Goal: Task Accomplishment & Management: Manage account settings

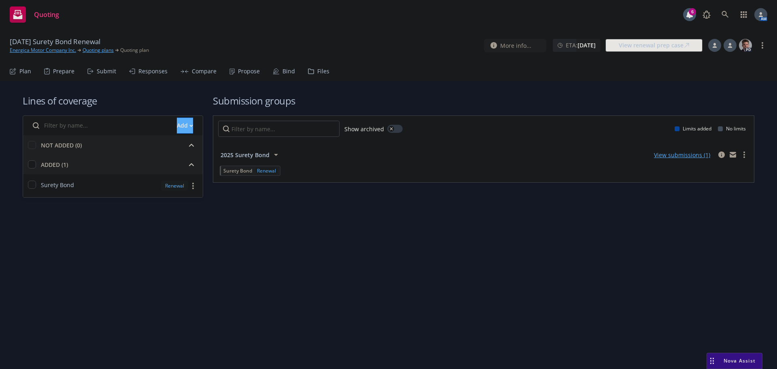
click at [108, 72] on div "Submit" at bounding box center [106, 71] width 19 height 6
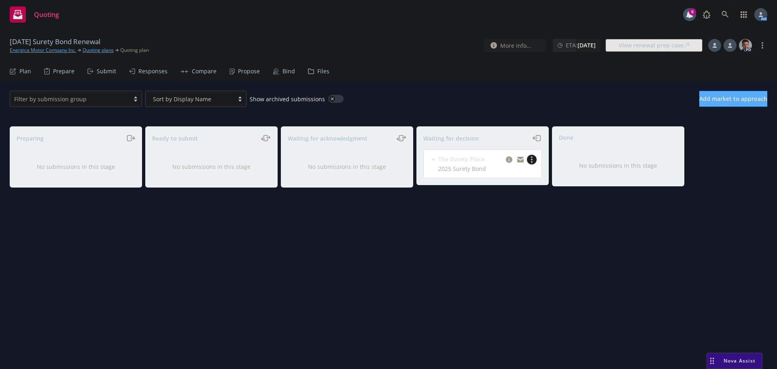
click at [530, 157] on link "more" at bounding box center [532, 160] width 10 height 10
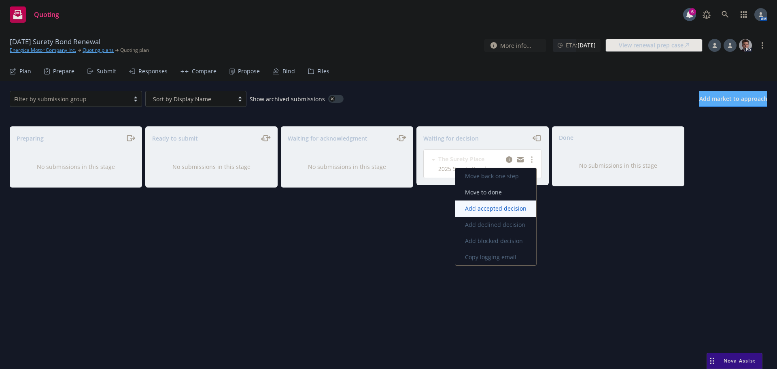
click at [491, 209] on span "Add accepted decision" at bounding box center [495, 208] width 81 height 8
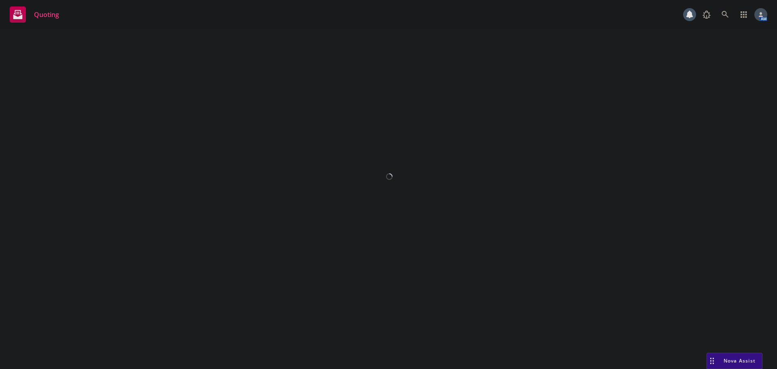
select select "12"
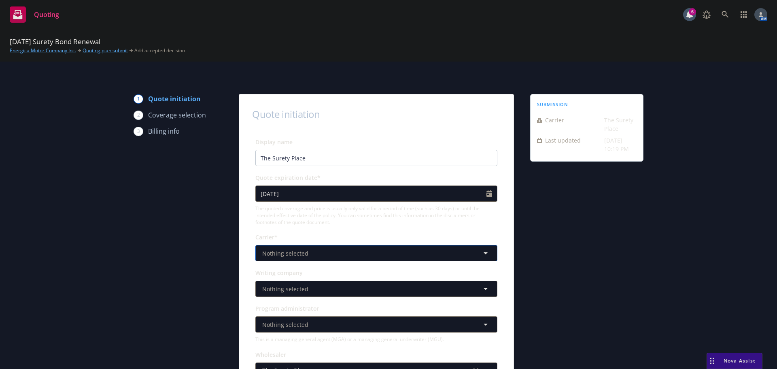
click at [331, 254] on button "Nothing selected" at bounding box center [376, 253] width 242 height 16
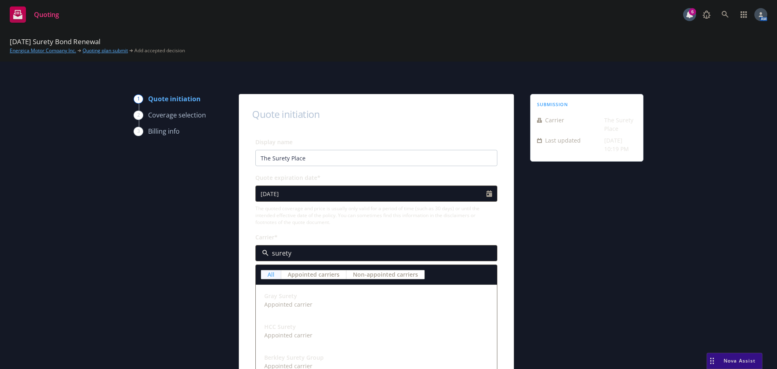
scroll to position [121, 0]
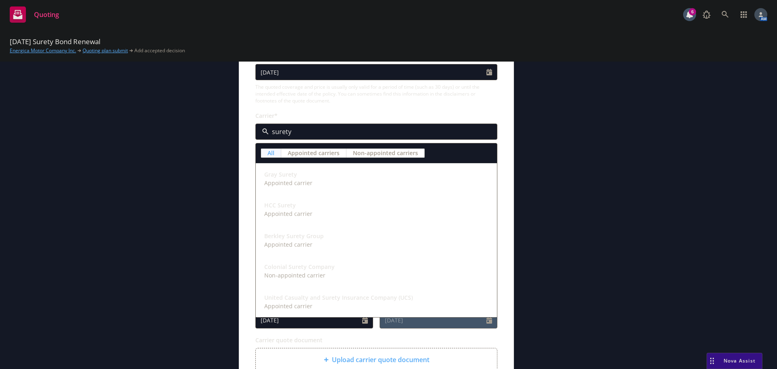
type input "surety"
click at [494, 106] on div "Display name The Surety Place Quote expiration date* 09/27/2025 The quoted cove…" at bounding box center [376, 240] width 242 height 450
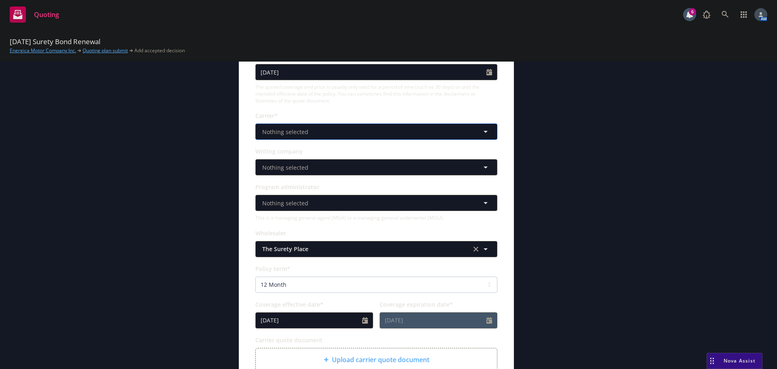
click at [289, 135] on span "Nothing selected" at bounding box center [285, 131] width 46 height 8
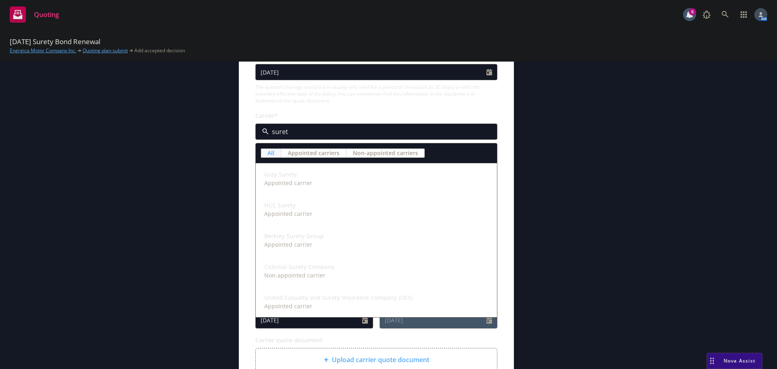
type input "surety"
click at [284, 215] on span "Appointed carrier" at bounding box center [288, 213] width 48 height 8
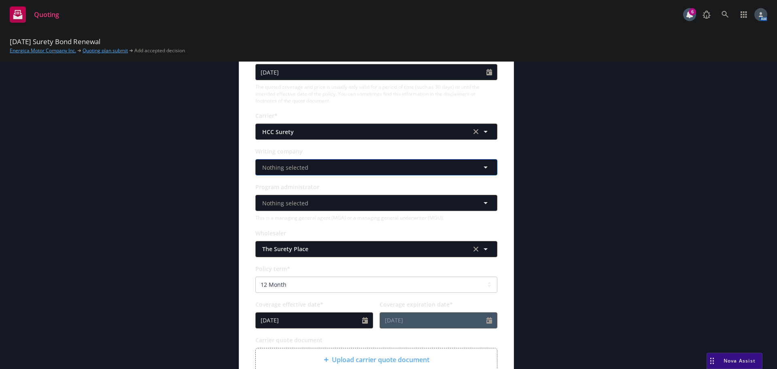
click at [286, 166] on span "Nothing selected" at bounding box center [285, 167] width 46 height 8
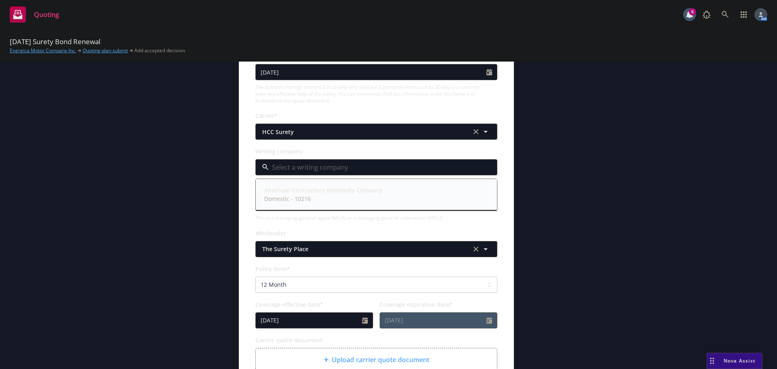
click at [292, 190] on strong "American Contractors Indemnity Company" at bounding box center [323, 190] width 119 height 8
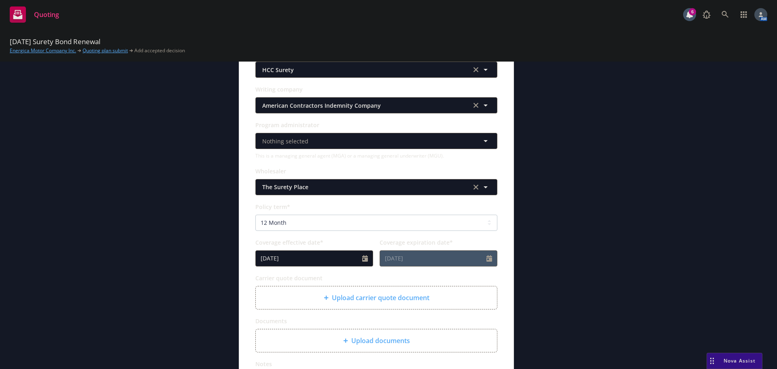
scroll to position [202, 0]
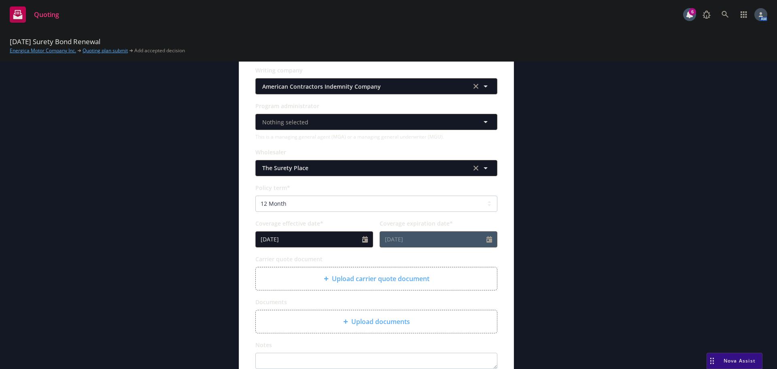
click at [374, 279] on span "Upload carrier quote document" at bounding box center [381, 279] width 98 height 10
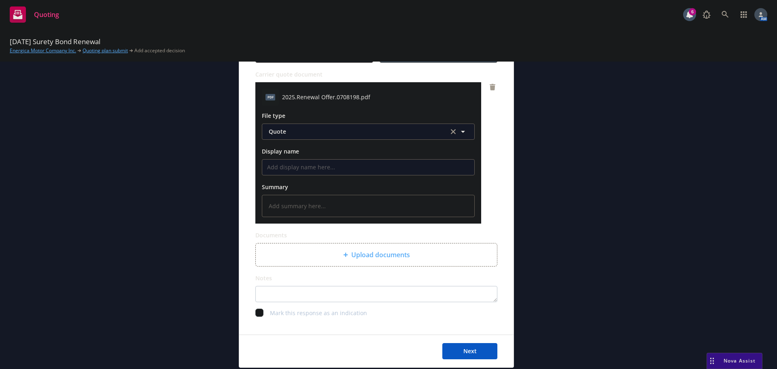
scroll to position [418, 0]
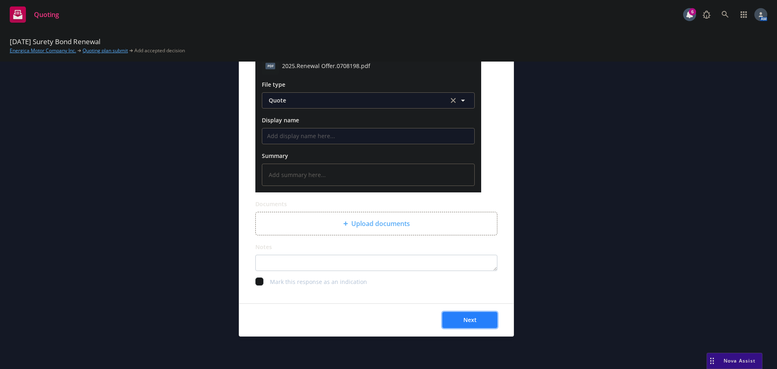
click at [471, 319] on span "Next" at bounding box center [469, 320] width 13 height 8
type textarea "x"
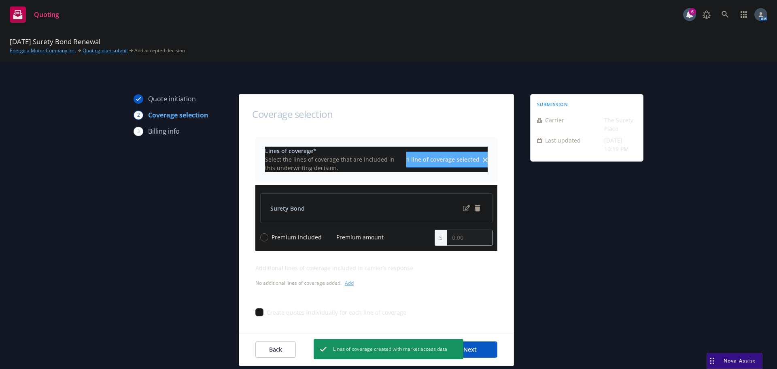
click at [325, 235] on input "Premium amount" at bounding box center [329, 237] width 8 height 8
radio input "true"
drag, startPoint x: 470, startPoint y: 239, endPoint x: 427, endPoint y: 236, distance: 43.4
click at [427, 236] on div "Premium included Premium amount 0.00" at bounding box center [376, 237] width 232 height 16
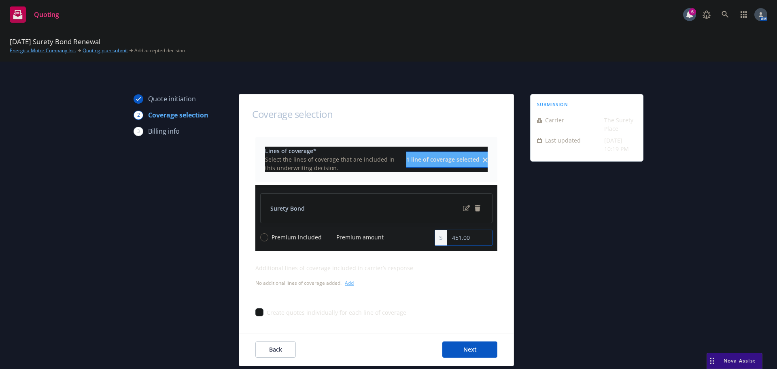
type input "451.00"
click at [502, 276] on div "Lines of coverage* Select the lines of coverage that are included in this under…" at bounding box center [376, 227] width 274 height 180
click at [458, 344] on button "Next" at bounding box center [469, 349] width 55 height 16
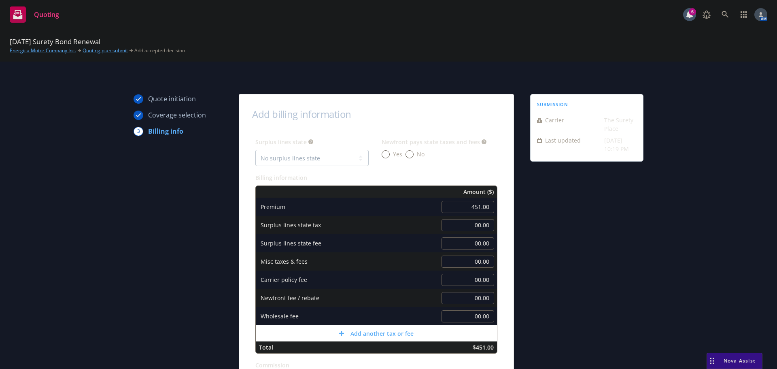
click at [323, 330] on button "Add another tax or fee" at bounding box center [376, 333] width 241 height 16
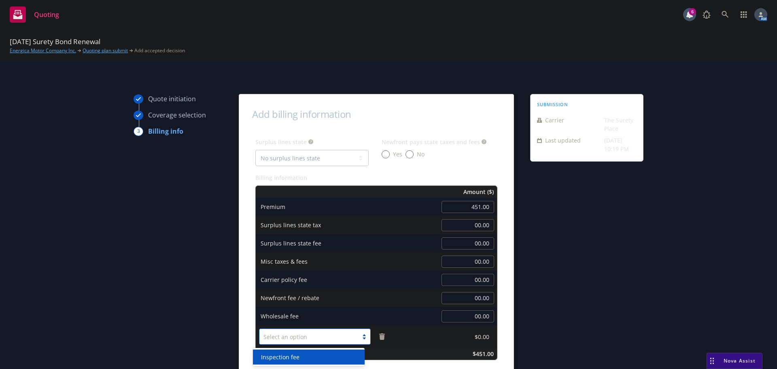
click at [302, 334] on div at bounding box center [308, 336] width 91 height 10
click at [291, 354] on span "Inspection fee" at bounding box center [280, 357] width 38 height 8
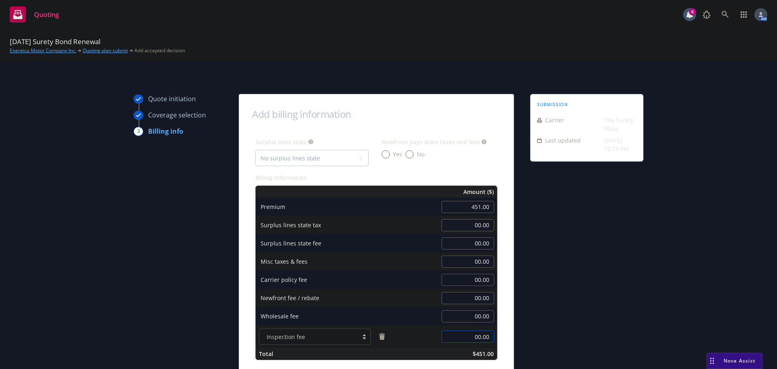
click at [481, 337] on input "00.00" at bounding box center [468, 336] width 53 height 12
type input "112.75"
click at [537, 281] on div "submission Carrier The Surety Place Last updated 6/17, 10:19 PM" at bounding box center [586, 304] width 113 height 420
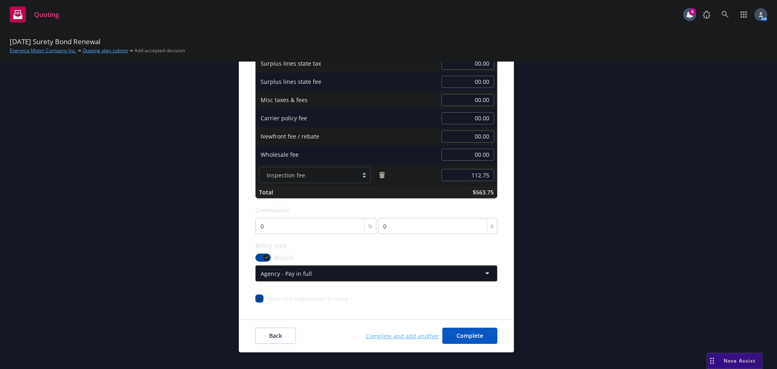
scroll to position [162, 0]
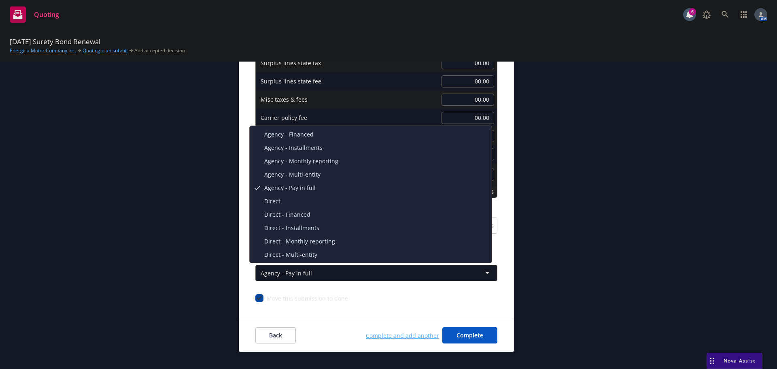
click at [395, 278] on html "Quoting 6 AM 09/29/25 Surety Bond Renewal Energica Motor Company Inc. Quoting p…" at bounding box center [388, 184] width 777 height 369
select select "DIRECT"
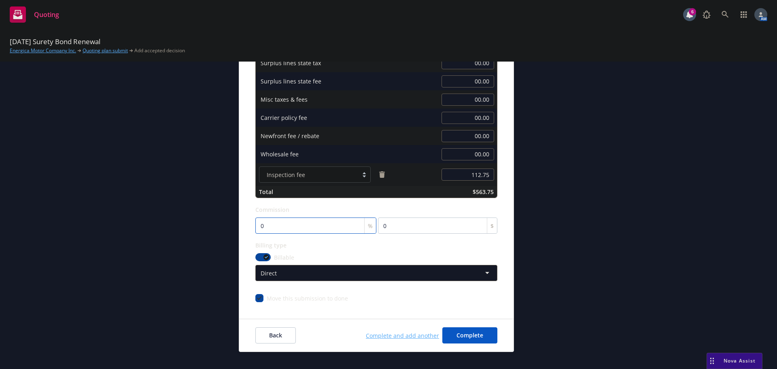
click at [289, 229] on input "0" at bounding box center [315, 225] width 121 height 16
type input "1"
type input "4.51"
type input "10"
type input "45.1"
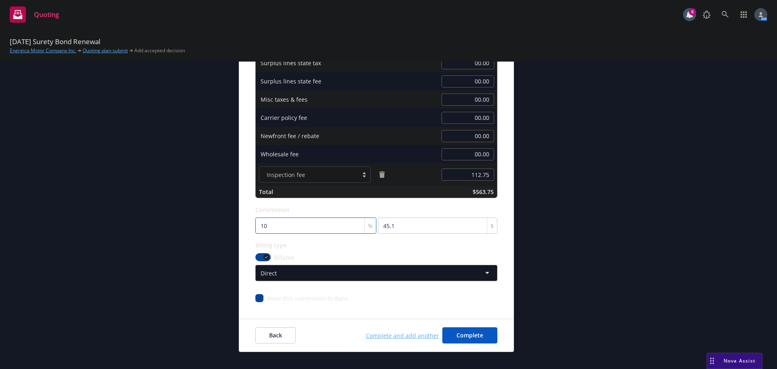
type input "10"
click at [487, 245] on div "Billing type" at bounding box center [376, 245] width 242 height 10
click at [467, 336] on span "Complete" at bounding box center [470, 335] width 27 height 8
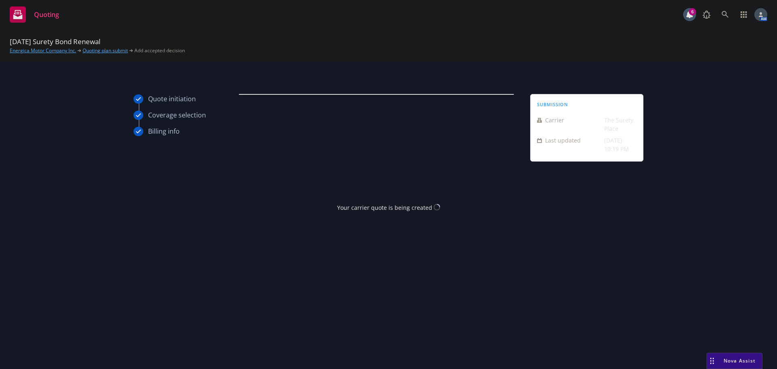
scroll to position [0, 0]
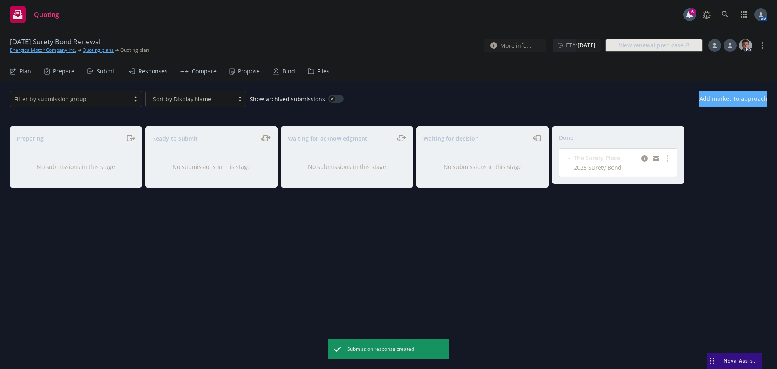
click at [247, 70] on div "Propose" at bounding box center [249, 71] width 22 height 6
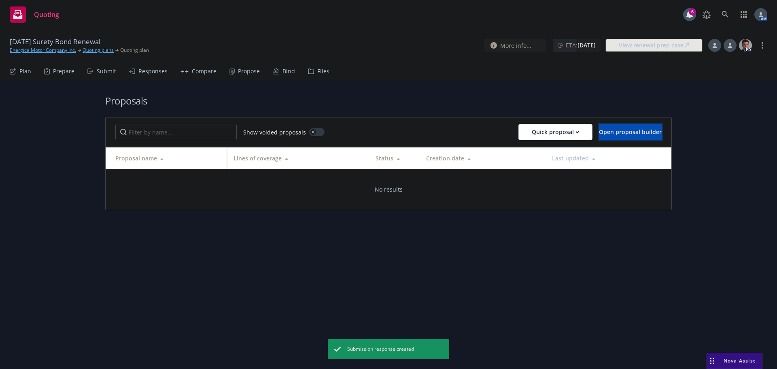
click at [618, 132] on span "Open proposal builder" at bounding box center [630, 132] width 63 height 8
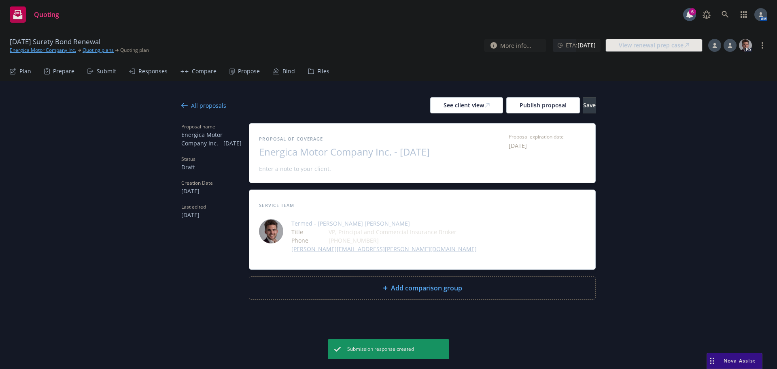
click at [421, 153] on span "Energica Motor Company Inc. - August 2025" at bounding box center [358, 152] width 198 height 12
drag, startPoint x: 434, startPoint y: 153, endPoint x: 402, endPoint y: 156, distance: 32.1
click at [402, 156] on span "Energica Motor Company Inc. - August 2025" at bounding box center [358, 152] width 198 height 12
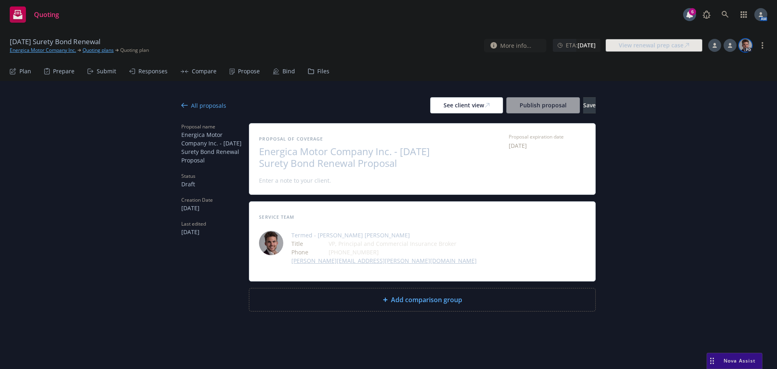
click at [748, 45] on img at bounding box center [745, 45] width 13 height 13
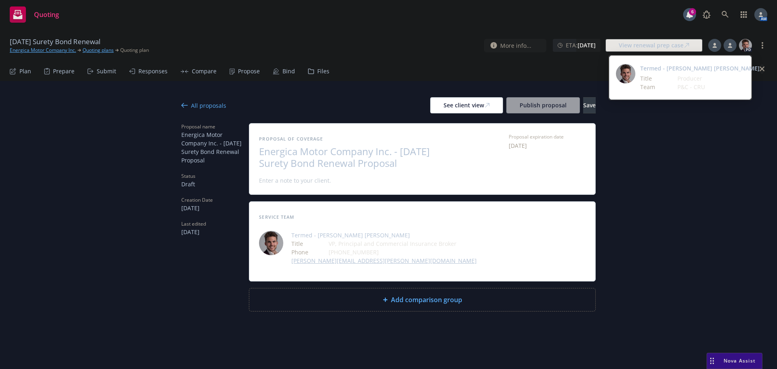
click at [760, 68] on icon "close" at bounding box center [762, 68] width 5 height 5
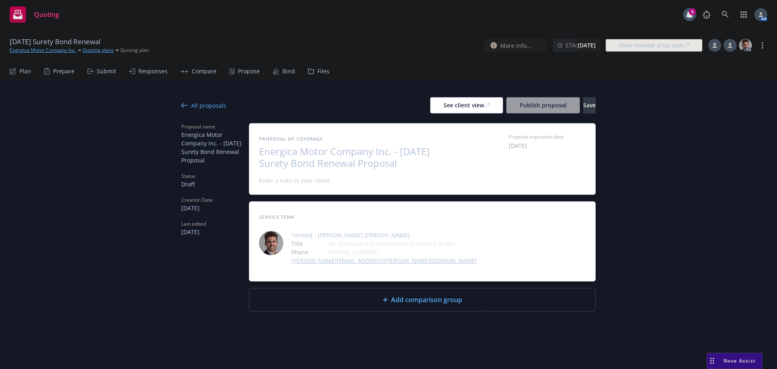
click at [438, 302] on span "Add comparison group" at bounding box center [426, 300] width 71 height 10
type textarea "x"
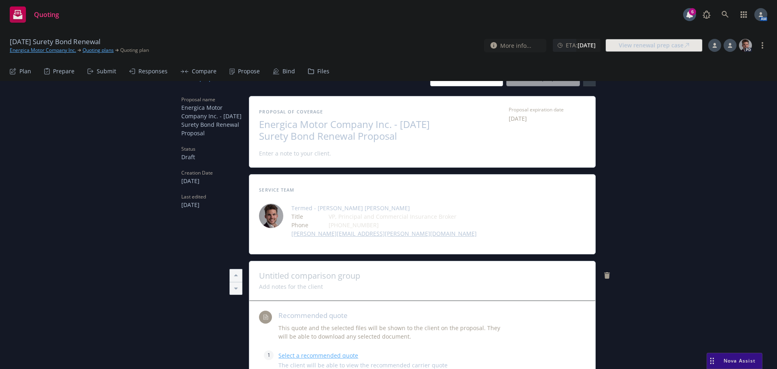
scroll to position [40, 0]
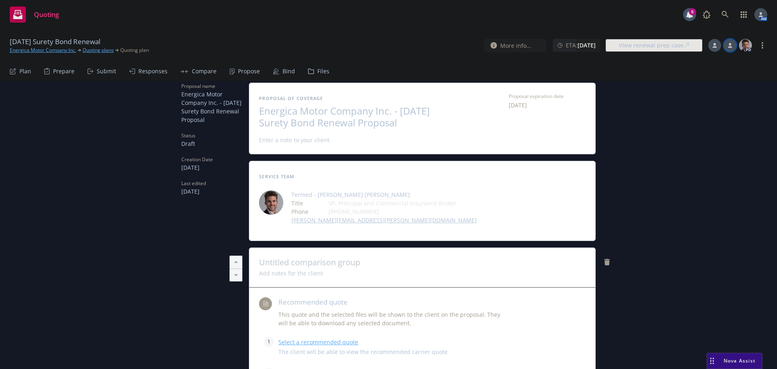
click at [727, 47] on div at bounding box center [730, 45] width 13 height 13
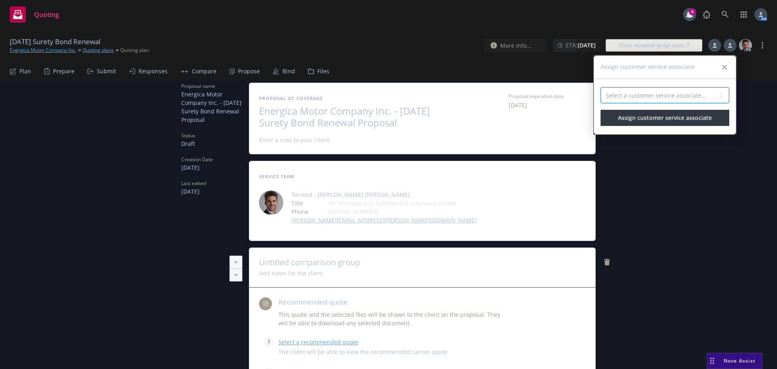
click at [656, 91] on select "Select a customer service associate... Nolan Ross" at bounding box center [665, 95] width 129 height 16
select select "5ab5b449-ab40-4581-b005-0f42b3745322"
click at [601, 87] on select "Select a customer service associate... Nolan Ross" at bounding box center [665, 95] width 129 height 16
drag, startPoint x: 670, startPoint y: 119, endPoint x: 691, endPoint y: 96, distance: 31.5
click at [670, 119] on span "Assign customer service associate" at bounding box center [665, 118] width 94 height 8
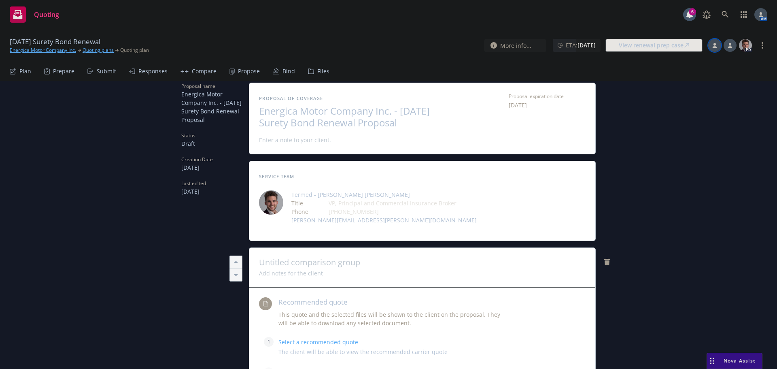
click at [716, 46] on icon at bounding box center [714, 45] width 5 height 5
type textarea "x"
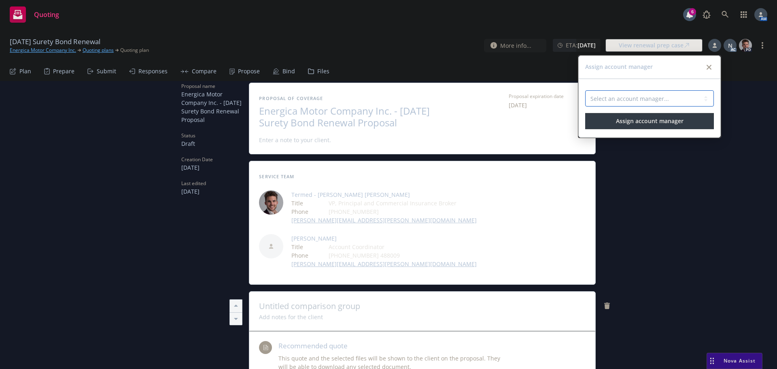
click at [642, 97] on select "Select an account manager... Adessa Owens" at bounding box center [649, 98] width 129 height 16
select select "4d29bf10-44c3-4f96-a28d-f4d3b6619ba7"
click at [585, 90] on select "Select an account manager... Adessa Owens" at bounding box center [649, 98] width 129 height 16
click at [644, 121] on span "Assign account manager" at bounding box center [650, 121] width 68 height 8
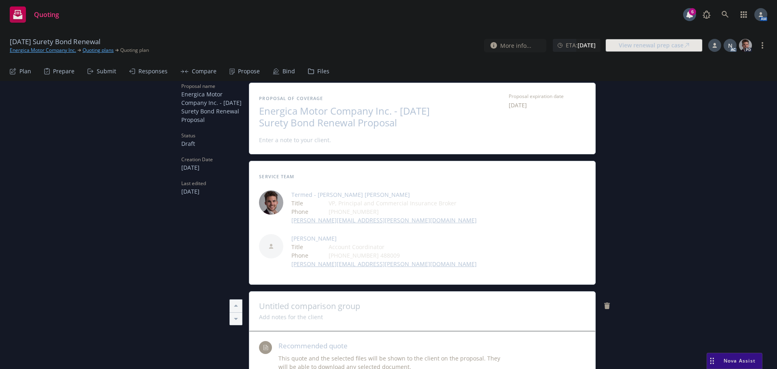
type textarea "x"
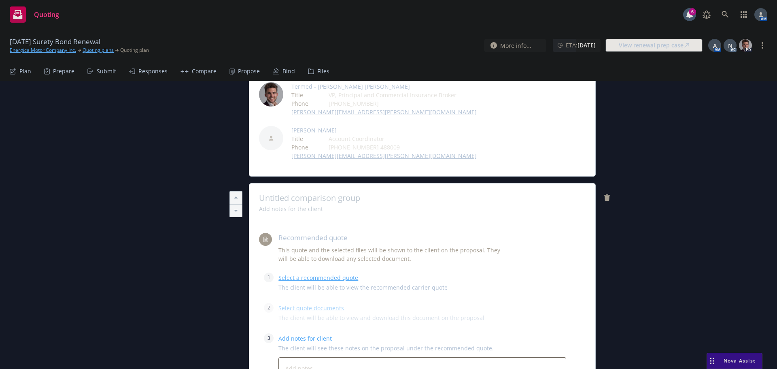
scroll to position [202, 0]
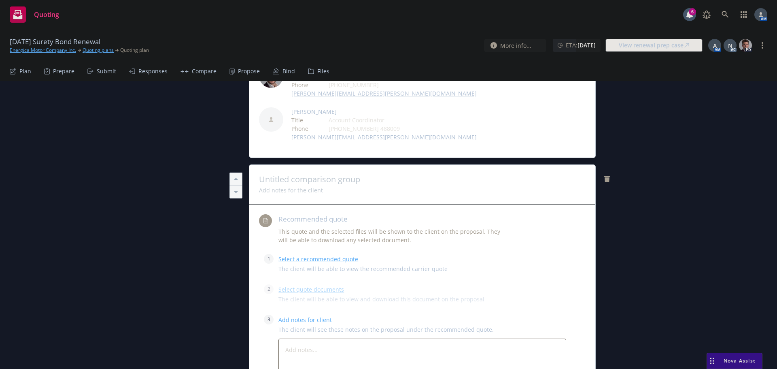
click at [336, 176] on span at bounding box center [422, 179] width 327 height 10
click at [326, 259] on link "Select a recommended quote" at bounding box center [318, 259] width 80 height 8
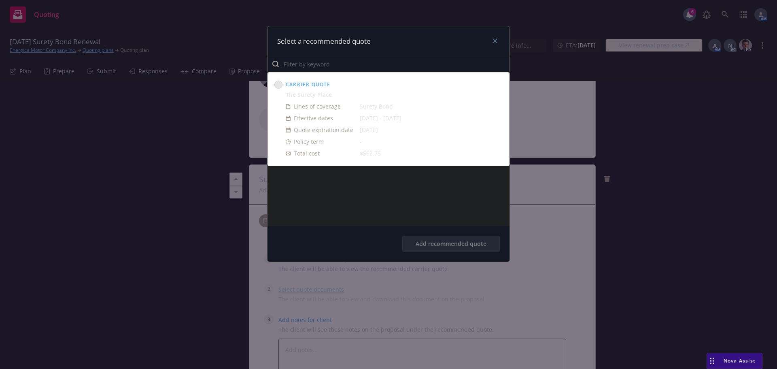
click at [276, 83] on circle at bounding box center [279, 85] width 8 height 8
click at [468, 246] on button "Add recommended quote" at bounding box center [451, 244] width 98 height 16
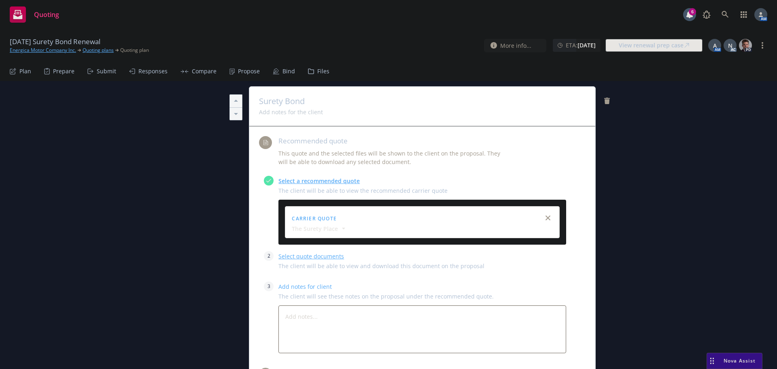
scroll to position [283, 0]
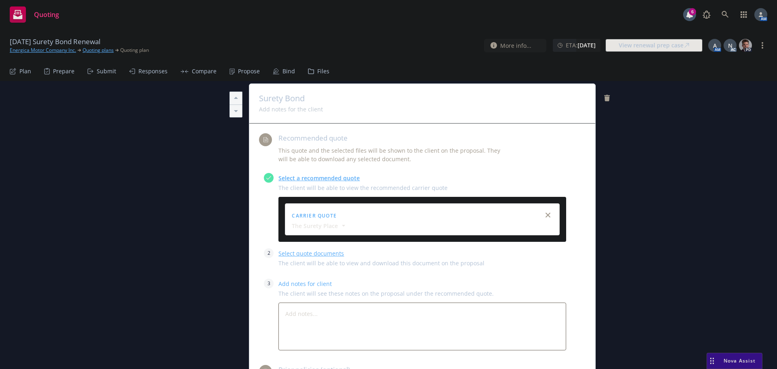
click at [305, 253] on link "Select quote documents" at bounding box center [311, 253] width 66 height 8
type textarea "x"
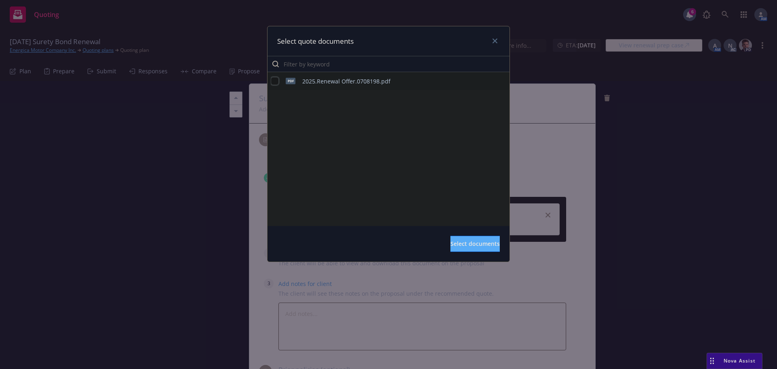
click at [276, 83] on input "checkbox" at bounding box center [275, 81] width 8 height 8
checkbox input "true"
click at [464, 244] on span "Select documents" at bounding box center [474, 244] width 49 height 8
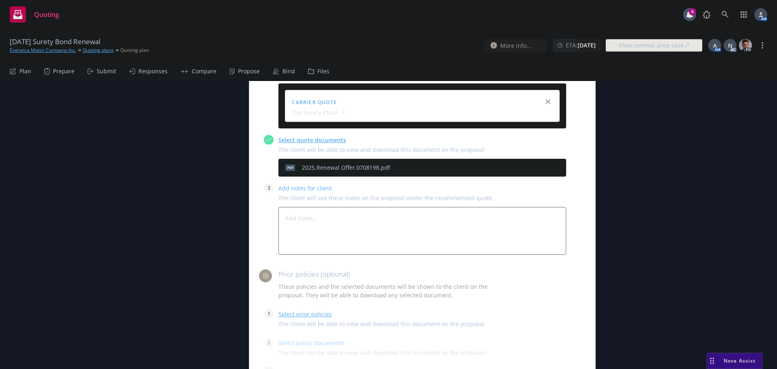
scroll to position [405, 0]
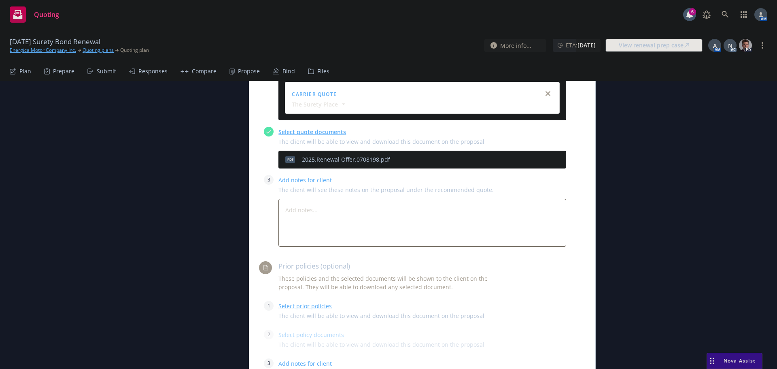
click at [302, 304] on link "Select prior policies" at bounding box center [304, 306] width 53 height 8
type textarea "x"
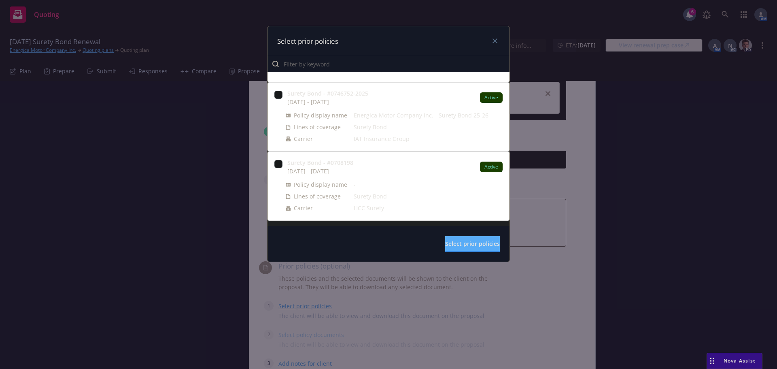
scroll to position [60, 0]
click at [278, 163] on input "checkbox" at bounding box center [278, 163] width 8 height 8
checkbox input "true"
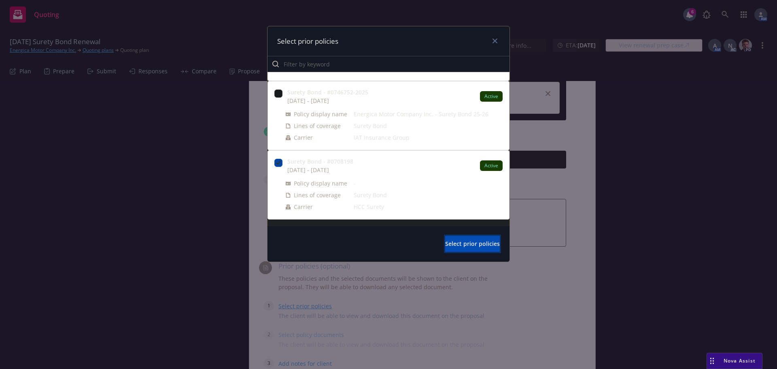
click at [445, 243] on span "Select prior policies" at bounding box center [472, 244] width 55 height 8
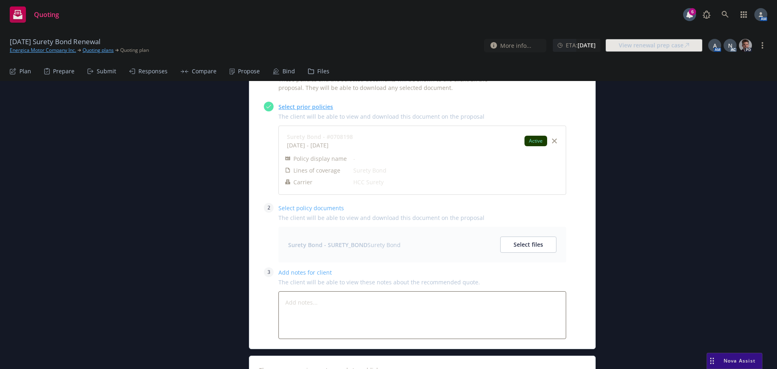
scroll to position [607, 0]
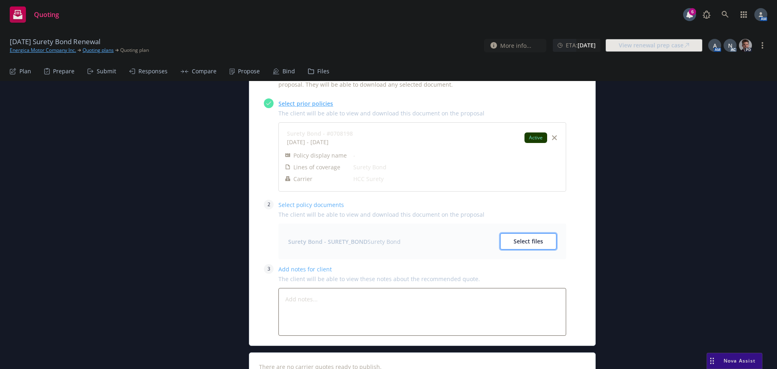
click at [518, 246] on button "Select files" at bounding box center [528, 241] width 56 height 16
type textarea "x"
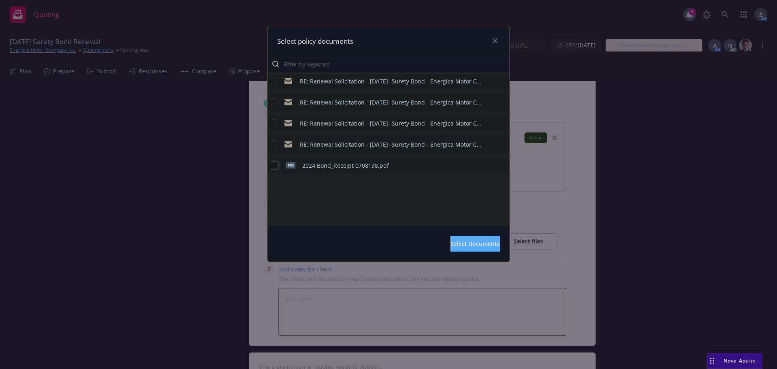
click at [275, 168] on input "checkbox" at bounding box center [275, 165] width 8 height 8
checkbox input "true"
click at [463, 244] on span "Select documents" at bounding box center [474, 244] width 49 height 8
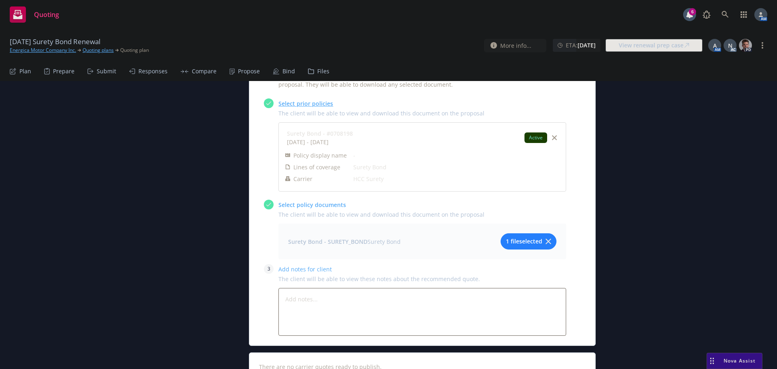
click at [508, 238] on span "1 file selected" at bounding box center [524, 241] width 36 height 8
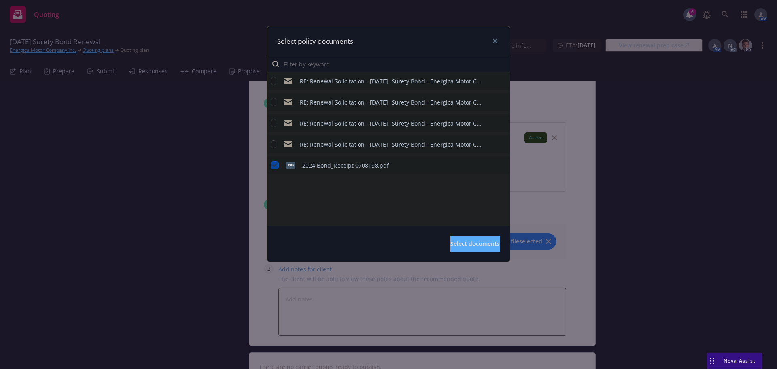
click at [500, 167] on icon "preview file" at bounding box center [501, 165] width 7 height 6
click at [463, 242] on span "Select documents" at bounding box center [474, 244] width 49 height 8
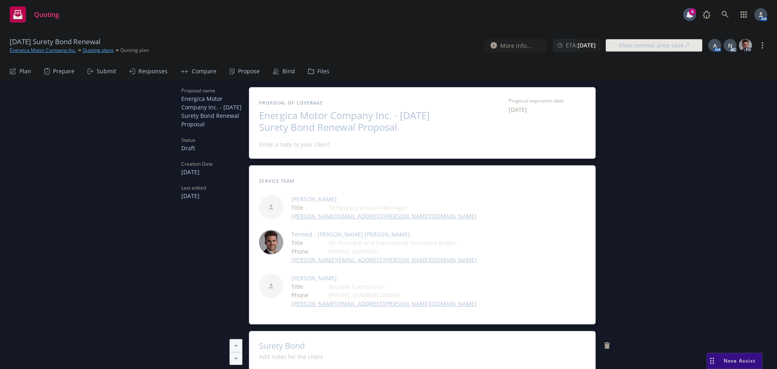
scroll to position [0, 0]
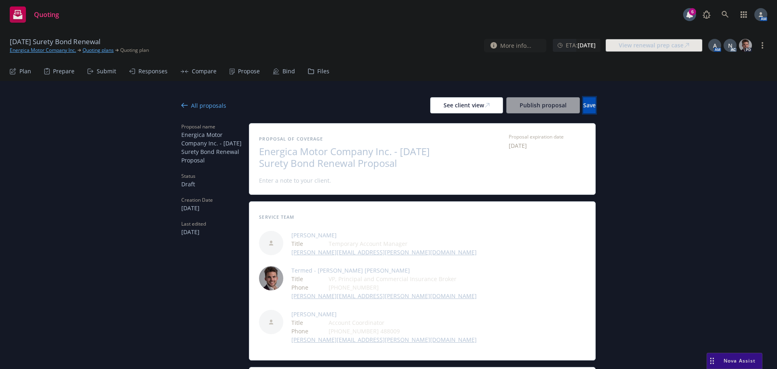
click at [584, 106] on button "Save" at bounding box center [589, 105] width 13 height 16
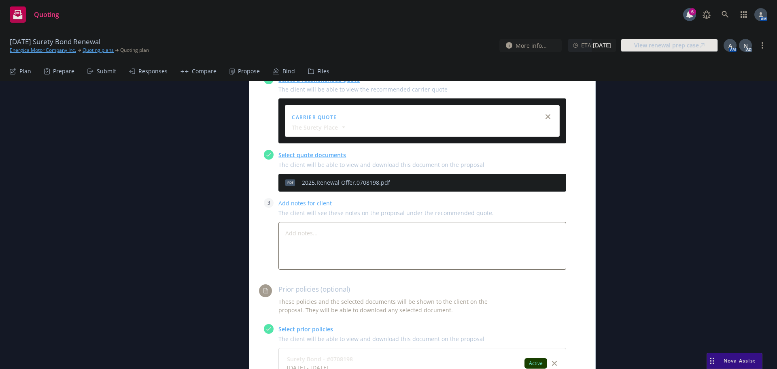
scroll to position [324, 0]
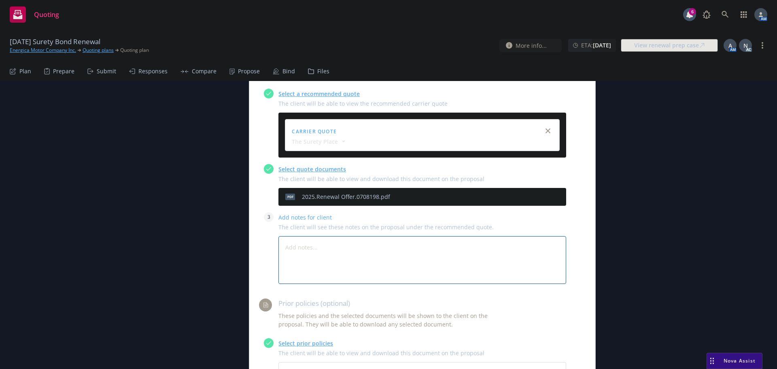
click at [312, 236] on textarea at bounding box center [422, 260] width 288 height 48
paste textarea "Quote Summary: see quote PDF for full details"
type textarea "x"
type textarea "Quote Summary: see quote PDF for full details"
type textarea "x"
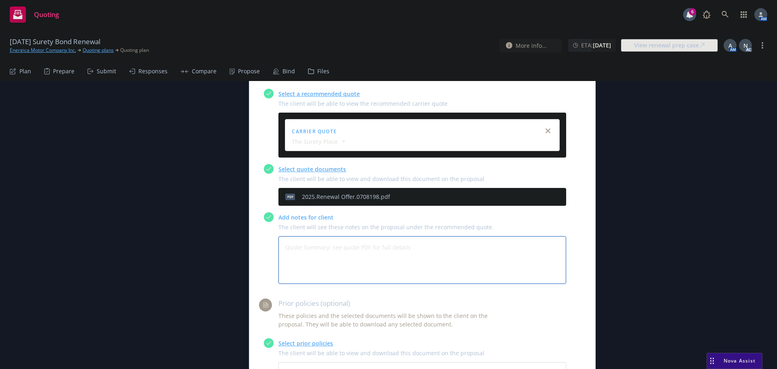
type textarea "Quote Summary: see quote PDF for full details"
type textarea "x"
type textarea "Quote Summary: see quote PDF for full details"
click at [310, 238] on textarea "Quote Summary: see quote PDF for full details" at bounding box center [422, 260] width 288 height 48
type textarea "x"
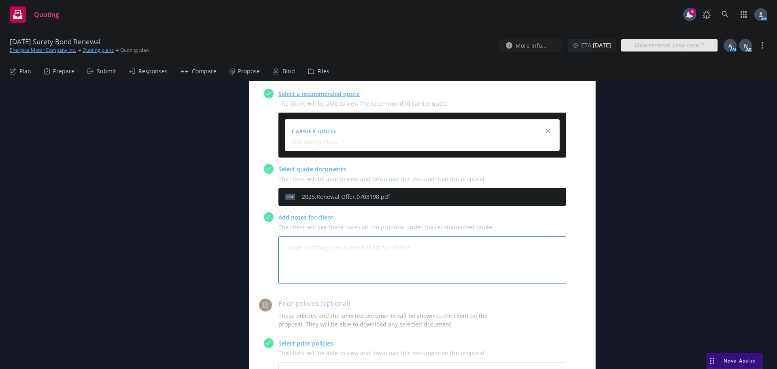
type textarea "Quote Summary: see quote PDF for full details L"
type textarea "x"
type textarea "Quote Summary: see quote PDF for full details Li"
type textarea "x"
type textarea "Quote Summary: see quote PDF for full details Lim"
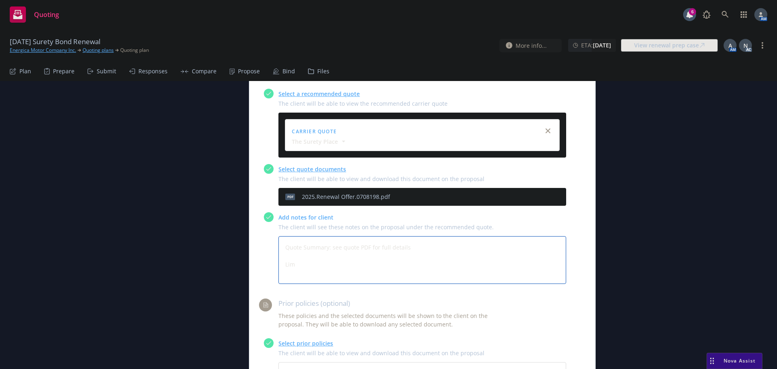
type textarea "x"
type textarea "Quote Summary: see quote PDF for full details Limi"
type textarea "x"
type textarea "Quote Summary: see quote PDF for full details Limit"
type textarea "x"
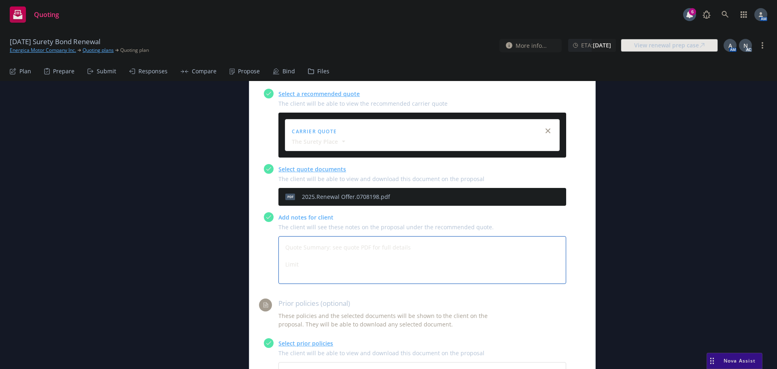
type textarea "Quote Summary: see quote PDF for full details Limits"
type textarea "x"
type textarea "Quote Summary: see quote PDF for full details Limits:"
type textarea "x"
type textarea "Quote Summary: see quote PDF for full details Limits:"
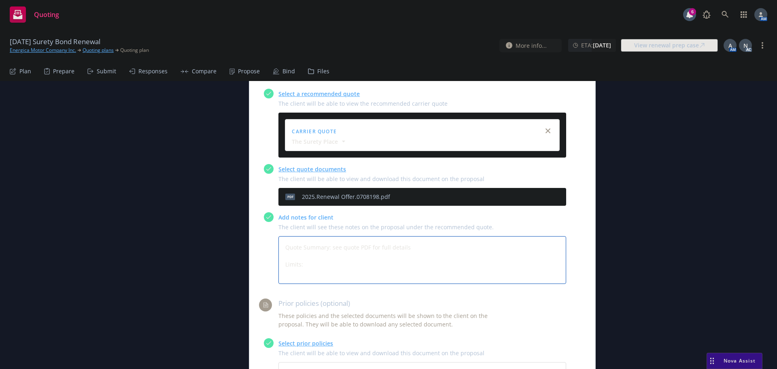
type textarea "x"
type textarea "Quote Summary: see quote PDF for full details Limits: B"
type textarea "x"
type textarea "Quote Summary: see quote PDF for full details Limits: Bo"
type textarea "x"
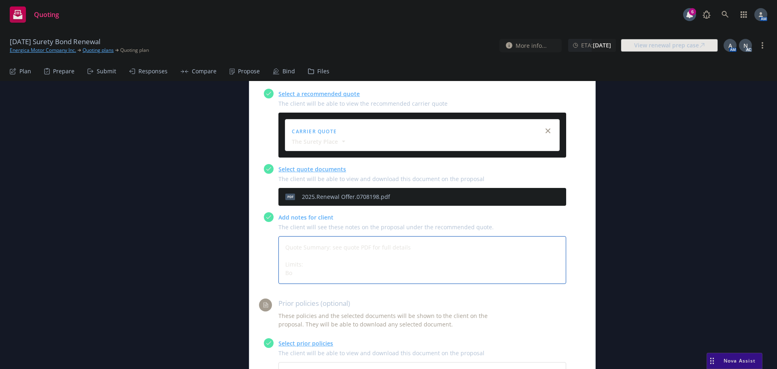
type textarea "Quote Summary: see quote PDF for full details Limits: Bop"
type textarea "x"
type textarea "Quote Summary: see quote PDF for full details Limits: Bopn"
type textarea "x"
type textarea "Quote Summary: see quote PDF for full details Limits: Bopnd"
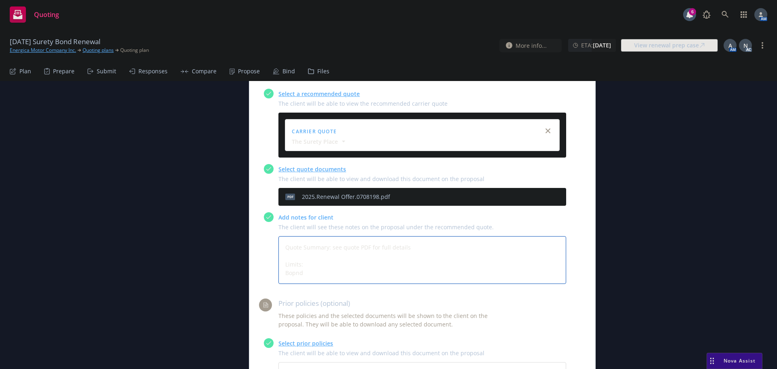
type textarea "x"
type textarea "Quote Summary: see quote PDF for full details Limits: Bopn"
type textarea "x"
type textarea "Quote Summary: see quote PDF for full details Limits: Bop"
type textarea "x"
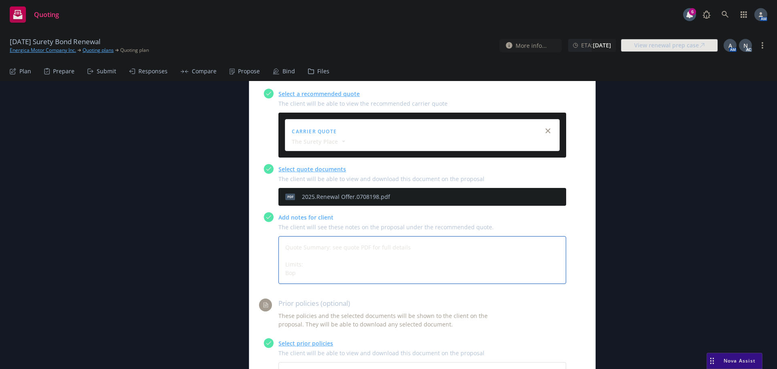
type textarea "Quote Summary: see quote PDF for full details Limits: Bo"
type textarea "x"
type textarea "Quote Summary: see quote PDF for full details Limits: Bon"
type textarea "x"
type textarea "Quote Summary: see quote PDF for full details Limits: Bond"
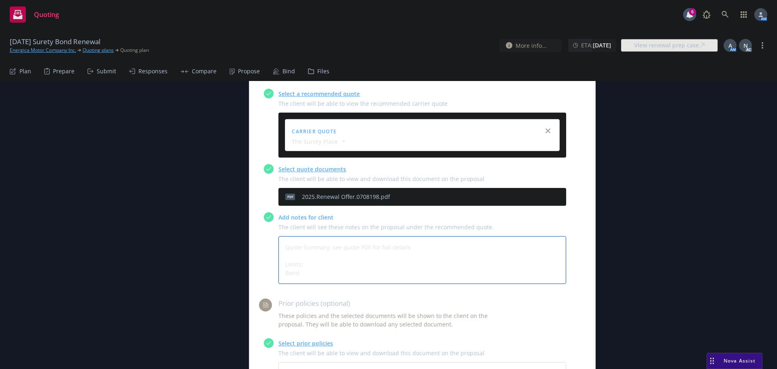
type textarea "x"
type textarea "Quote Summary: see quote PDF for full details Limits: Bond"
type textarea "x"
type textarea "Quote Summary: see quote PDF for full details Limits: Bond"
type textarea "x"
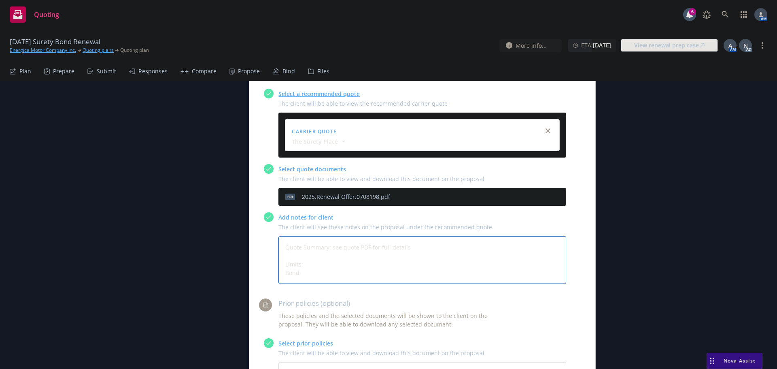
type textarea "Quote Summary: see quote PDF for full details Limits: Bon"
type textarea "x"
type textarea "Quote Summary: see quote PDF for full details Limits: Bo"
type textarea "x"
type textarea "Quote Summary: see quote PDF for full details Limits: B"
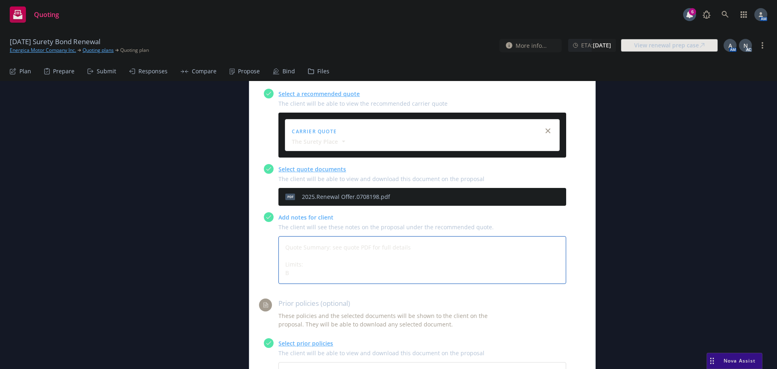
type textarea "x"
type textarea "Quote Summary: see quote PDF for full details Limits:"
type textarea "x"
type textarea "Quote Summary: see quote PDF for full details Limits:"
type textarea "x"
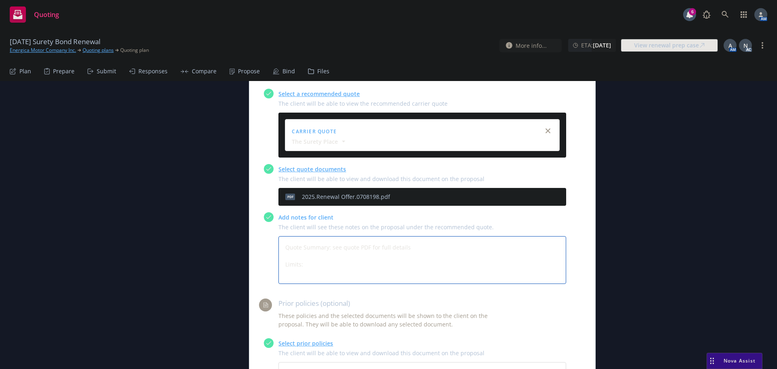
type textarea "Quote Summary: see quote PDF for full details Limits"
type textarea "x"
type textarea "Quote Summary: see quote PDF for full details Limit"
type textarea "x"
type textarea "Quote Summary: see quote PDF for full details BLimit"
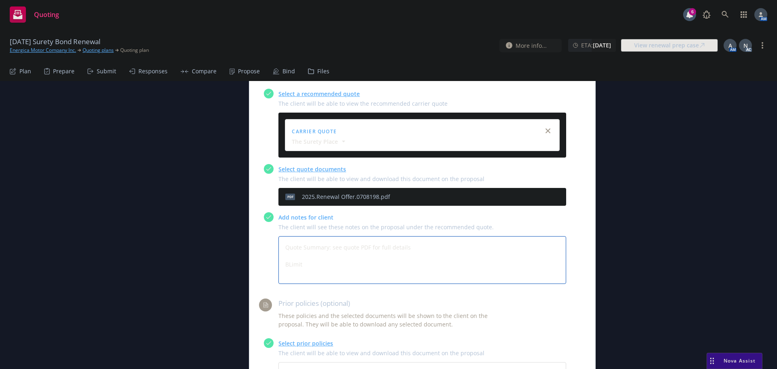
type textarea "x"
type textarea "Quote Summary: see quote PDF for full details BonLimit"
type textarea "x"
type textarea "Quote Summary: see quote PDF for full details BondLimit"
type textarea "x"
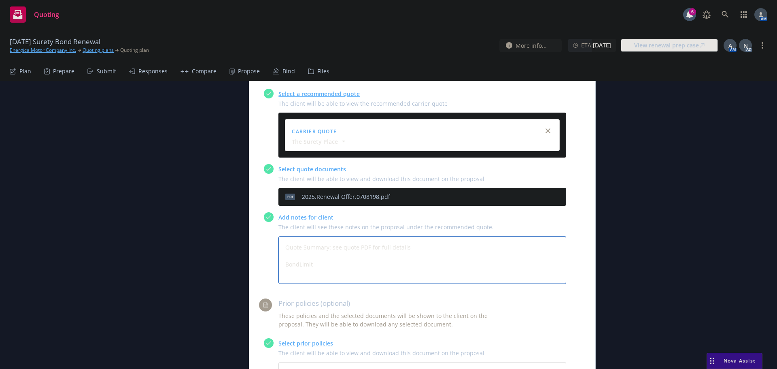
type textarea "Quote Summary: see quote PDF for full details Bond Limit"
type textarea "x"
type textarea "Quote Summary: see quote PDF for full details Bond Limit"
type textarea "x"
type textarea "Quote Summary: see quote PDF for full details Bond Limit -"
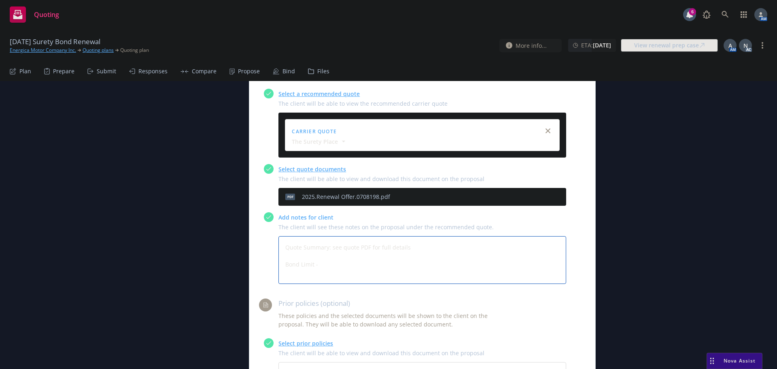
type textarea "x"
type textarea "Quote Summary: see quote PDF for full details Bond Limit -"
type textarea "x"
type textarea "Quote Summary: see quote PDF for full details Bond Limit - $"
type textarea "x"
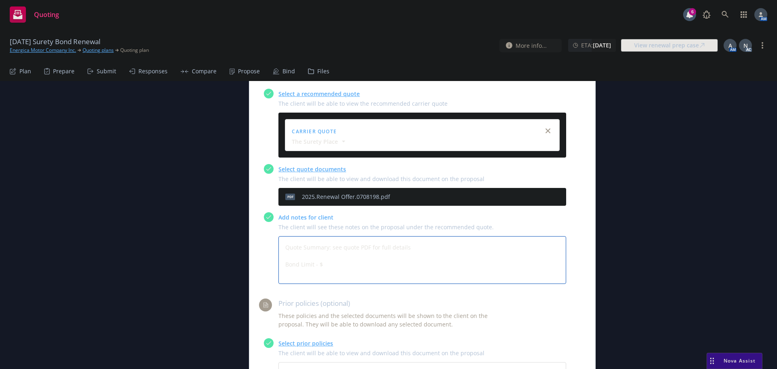
type textarea "Quote Summary: see quote PDF for full details Bond Limit - $5"
type textarea "x"
type textarea "Quote Summary: see quote PDF for full details Bond Limit - $50"
type textarea "x"
type textarea "Quote Summary: see quote PDF for full details Bond Limit - $50,"
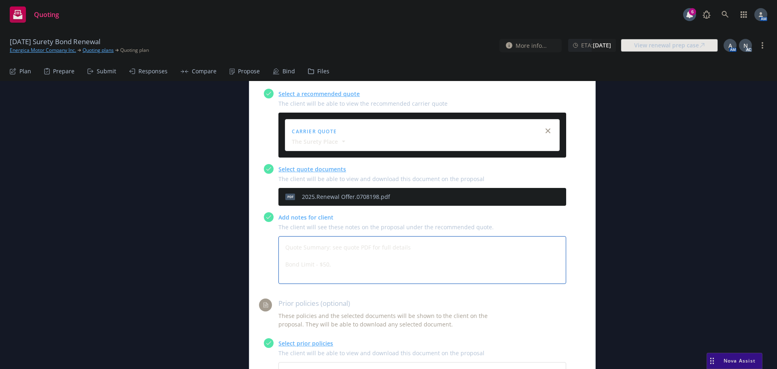
type textarea "x"
type textarea "Quote Summary: see quote PDF for full details Bond Limit - $50,0"
type textarea "x"
type textarea "Quote Summary: see quote PDF for full details Bond Limit - $50,00"
type textarea "x"
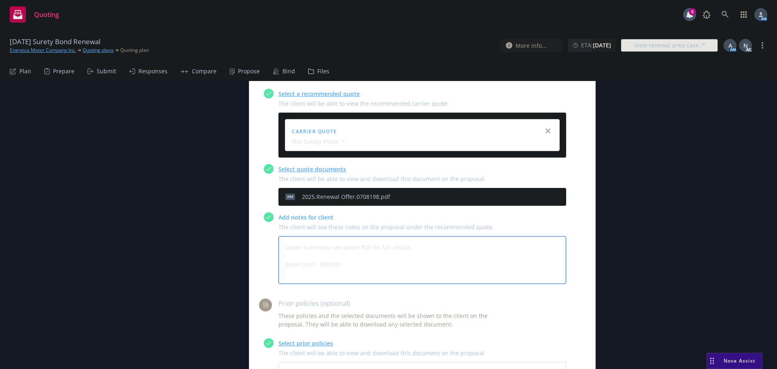
type textarea "Quote Summary: see quote PDF for full details Bond Limit - $50,000"
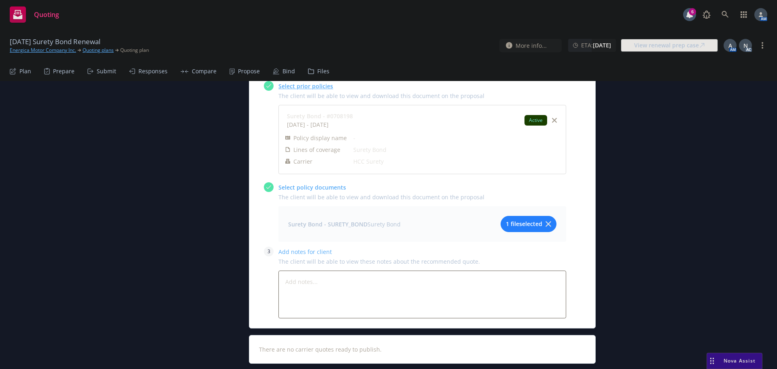
scroll to position [589, 0]
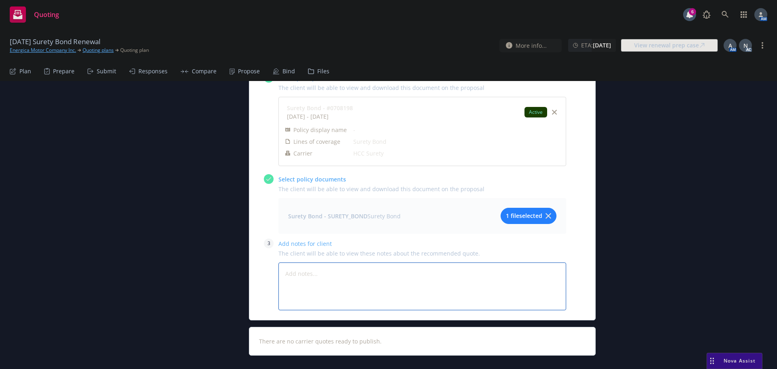
click at [308, 262] on textarea at bounding box center [422, 286] width 288 height 48
type textarea "x"
type textarea "C"
type textarea "x"
type textarea "Cu"
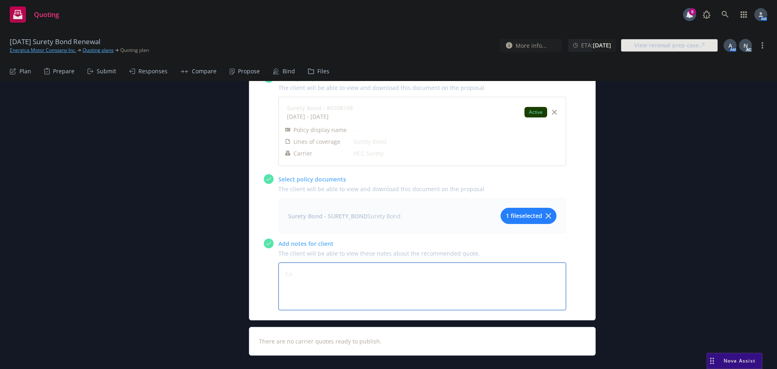
type textarea "x"
type textarea "Cur"
type textarea "x"
type textarea "Curr"
type textarea "x"
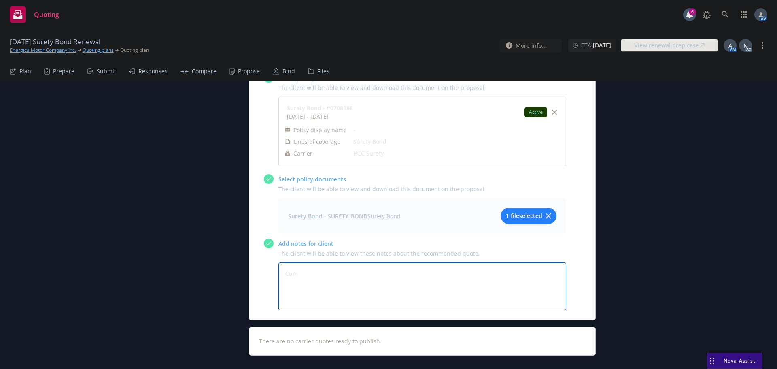
type textarea "Curre"
type textarea "x"
type textarea "Curren"
type textarea "x"
type textarea "Current"
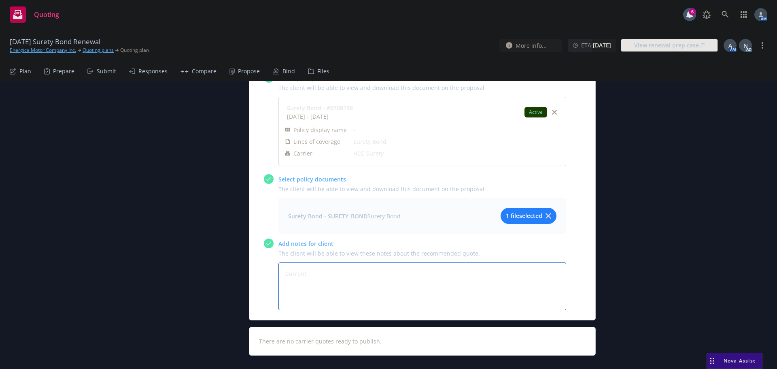
type textarea "x"
type textarea "Current"
type textarea "x"
type textarea "Current C"
type textarea "x"
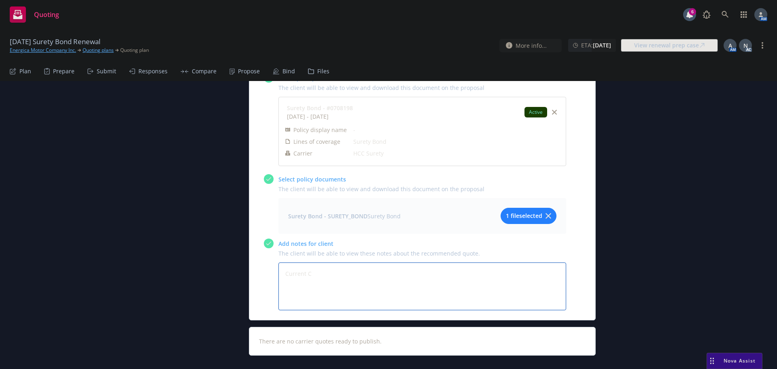
type textarea "Current Co"
type textarea "x"
type textarea "Current Cov"
type textarea "x"
type textarea "Current Cove"
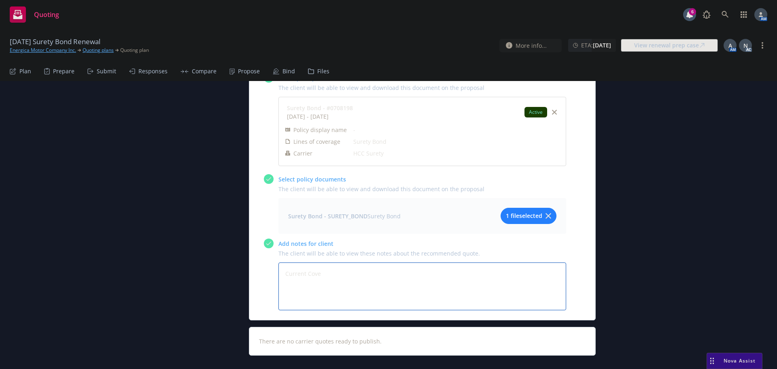
type textarea "x"
type textarea "Current Cover"
type textarea "x"
type textarea "Current Covera"
type textarea "x"
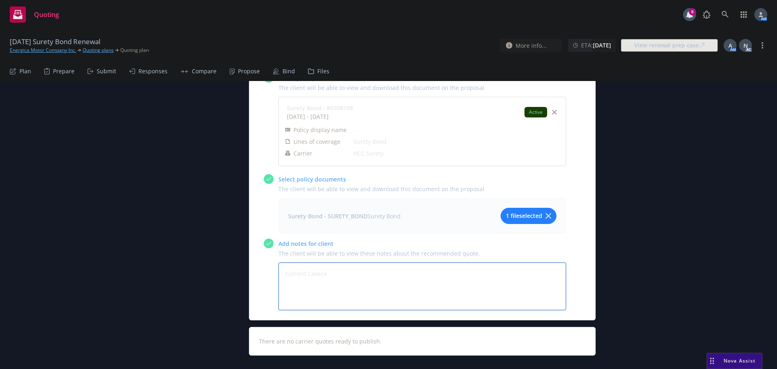
type textarea "Current Coverag"
type textarea "x"
type textarea "Current Coverage"
type textarea "x"
type textarea "Current Coverage"
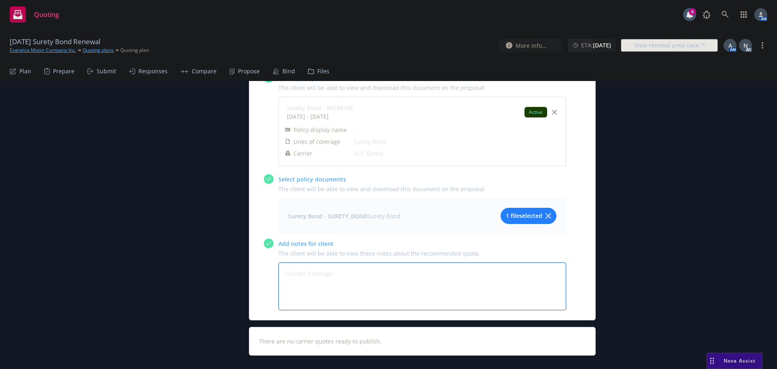
type textarea "x"
type textarea "Current Coverage"
type textarea "x"
type textarea "Current Coverage B"
type textarea "x"
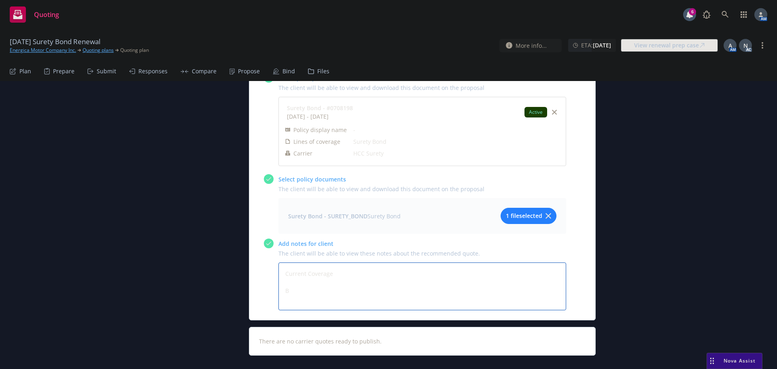
type textarea "Current Coverage Bo"
type textarea "x"
type textarea "Current Coverage Bon"
type textarea "x"
type textarea "Current Coverage Bond"
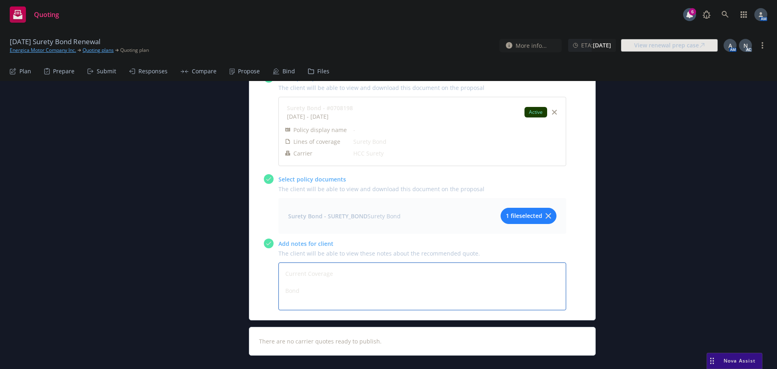
type textarea "x"
type textarea "Current Coverage Bond"
type textarea "x"
type textarea "Current Coverage Bond L"
type textarea "x"
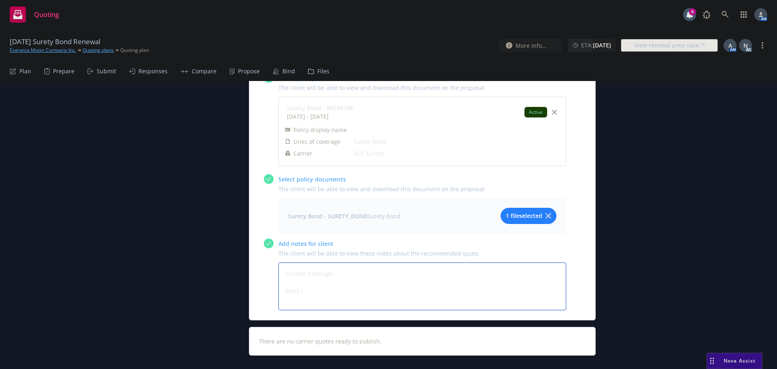
type textarea "Current Coverage Bond Li"
type textarea "x"
type textarea "Current Coverage Bond Lim"
type textarea "x"
type textarea "Current Coverage Bond Limi"
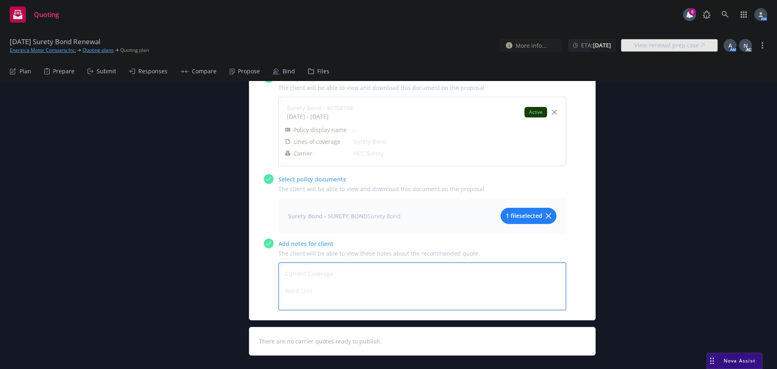
type textarea "x"
type textarea "Current Coverage Bond Limit"
type textarea "x"
type textarea "Current Coverage Bond Limit"
type textarea "x"
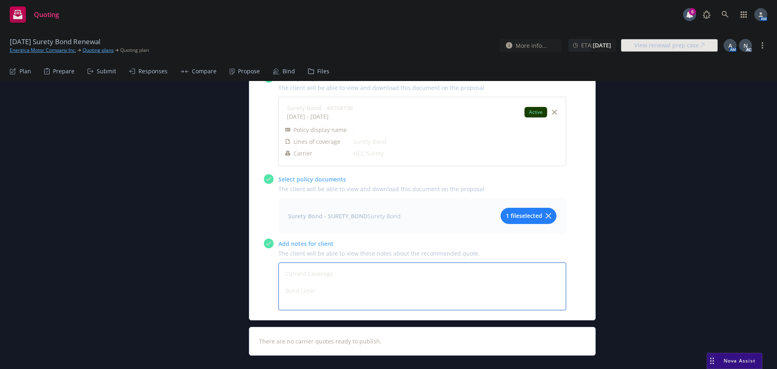
type textarea "Current Coverage Bond Limit -"
type textarea "x"
type textarea "Current Coverage Bond Limit -"
type textarea "x"
type textarea "Current Coverage Bond Limit - $"
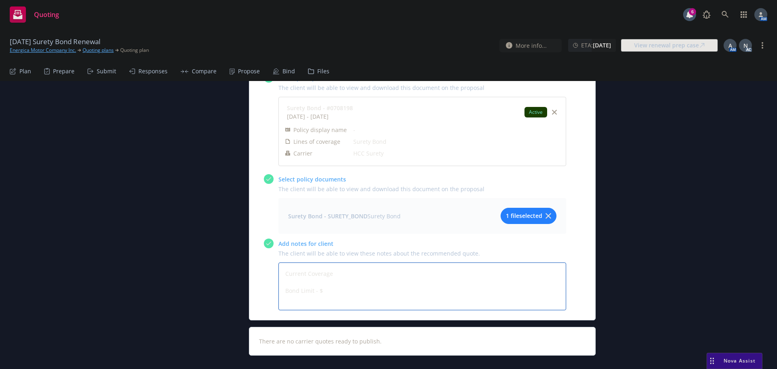
type textarea "x"
type textarea "Current Coverage Bond Limit - $5"
type textarea "x"
type textarea "Current Coverage Bond Limit - $50"
type textarea "x"
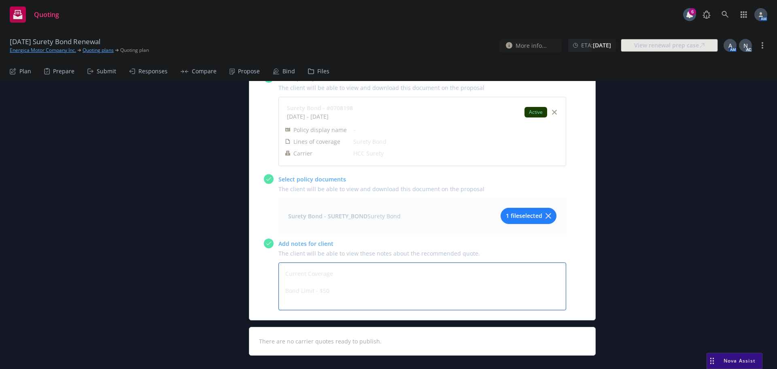
type textarea "Current Coverage Bond Limit - $50,"
type textarea "x"
type textarea "Current Coverage Bond Limit - $50,0"
type textarea "x"
type textarea "Current Coverage Bond Limit - $50,00"
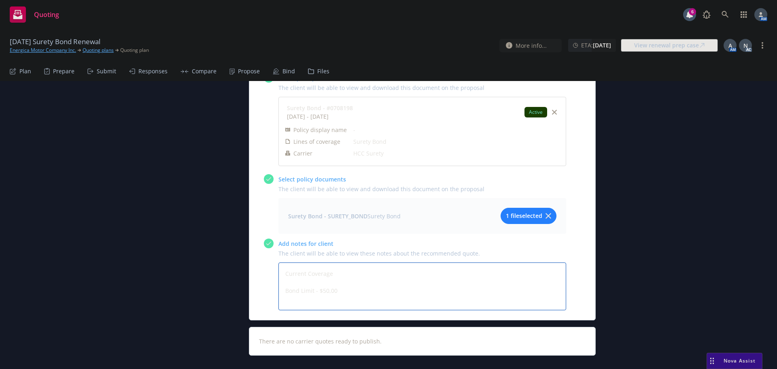
type textarea "x"
type textarea "Current Coverage Bond Limit - $50,000"
drag, startPoint x: 708, startPoint y: 212, endPoint x: 717, endPoint y: 206, distance: 10.0
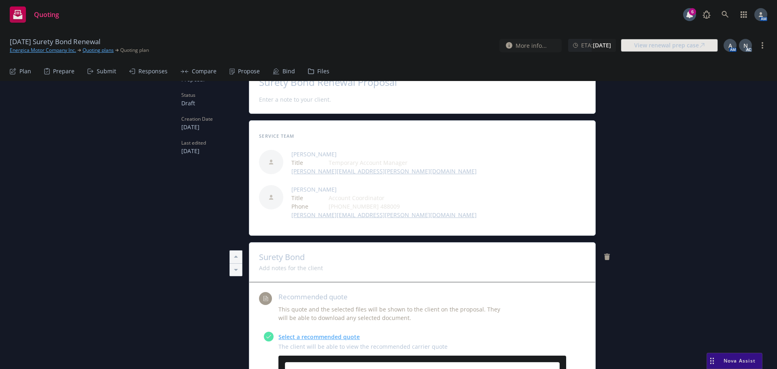
scroll to position [0, 0]
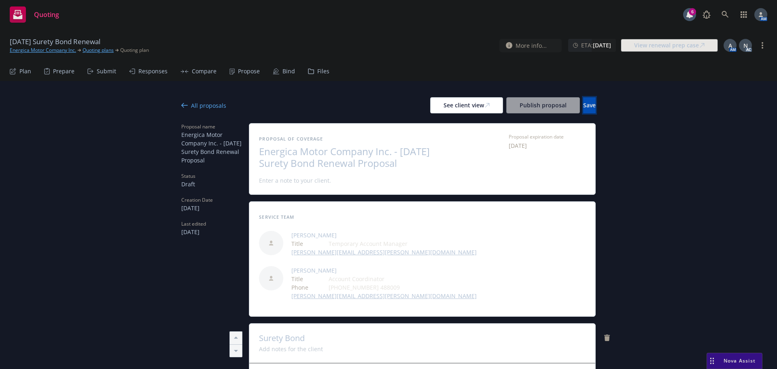
click at [589, 103] on button "Save" at bounding box center [589, 105] width 13 height 16
click at [444, 104] on div "See client view" at bounding box center [467, 105] width 46 height 15
type textarea "x"
click at [191, 105] on div "All proposals" at bounding box center [203, 105] width 45 height 8
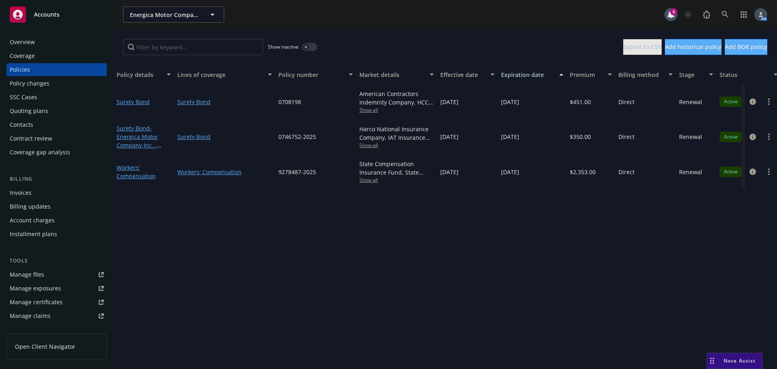
click at [364, 109] on span "Show all" at bounding box center [396, 109] width 74 height 7
click at [385, 42] on div "Show inactive Export to CSV Add historical policy Add BOR policy" at bounding box center [445, 47] width 664 height 36
click at [752, 99] on icon "circleInformation" at bounding box center [753, 101] width 6 height 6
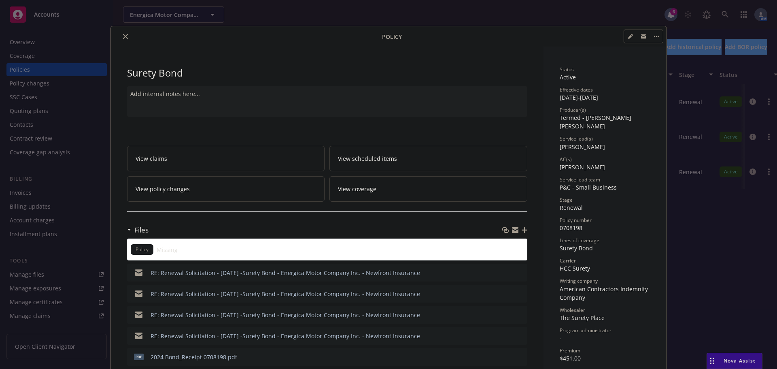
drag, startPoint x: 124, startPoint y: 32, endPoint x: 136, endPoint y: 28, distance: 12.2
click at [124, 32] on button "close" at bounding box center [126, 37] width 10 height 10
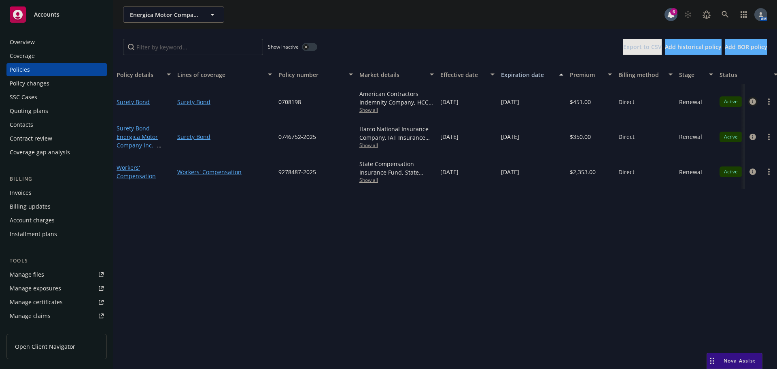
click at [753, 106] on link "circleInformation" at bounding box center [753, 102] width 10 height 10
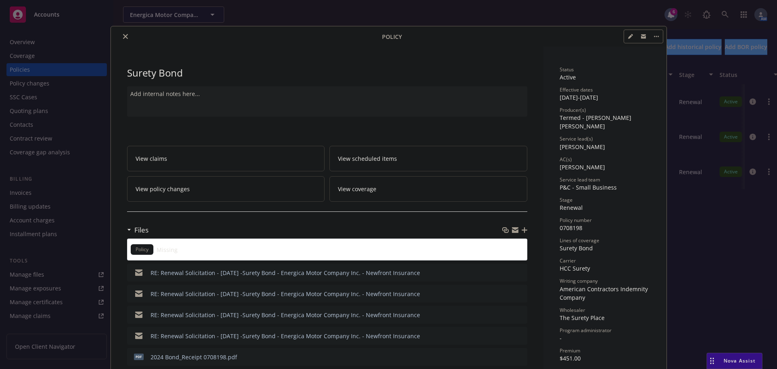
click at [124, 36] on icon "close" at bounding box center [125, 36] width 5 height 5
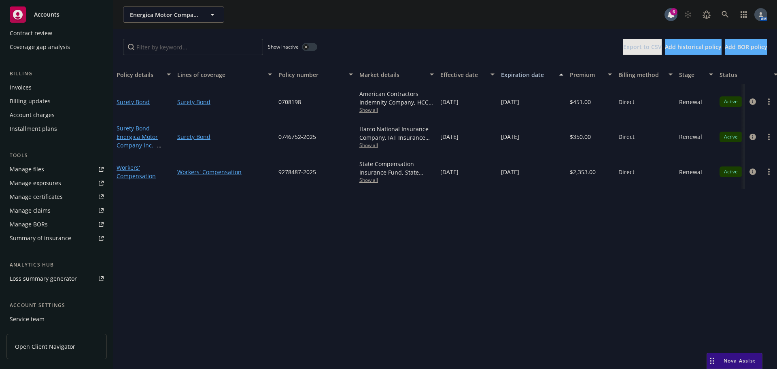
scroll to position [159, 0]
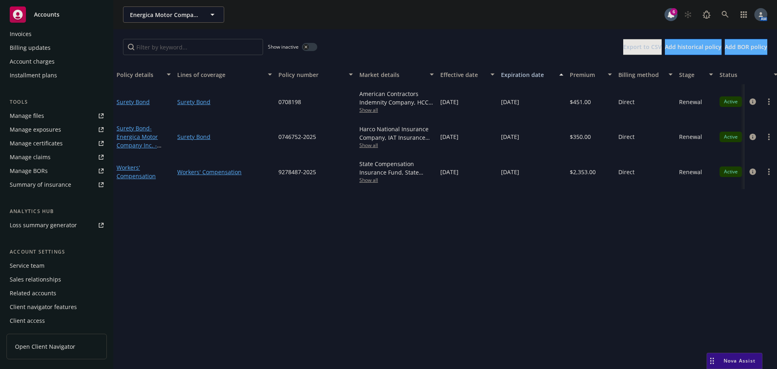
click at [30, 262] on div "Service team" at bounding box center [27, 265] width 35 height 13
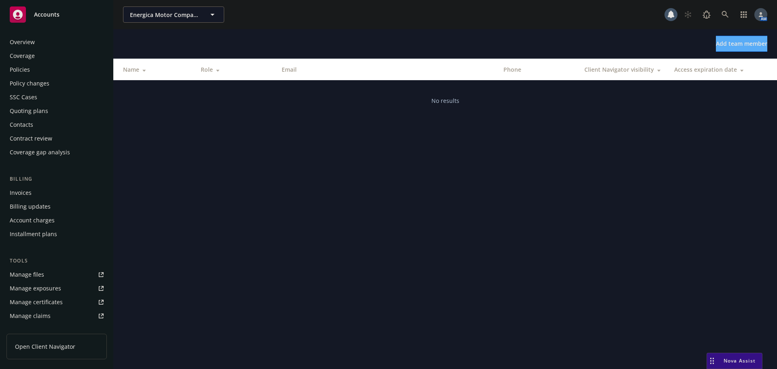
scroll to position [159, 0]
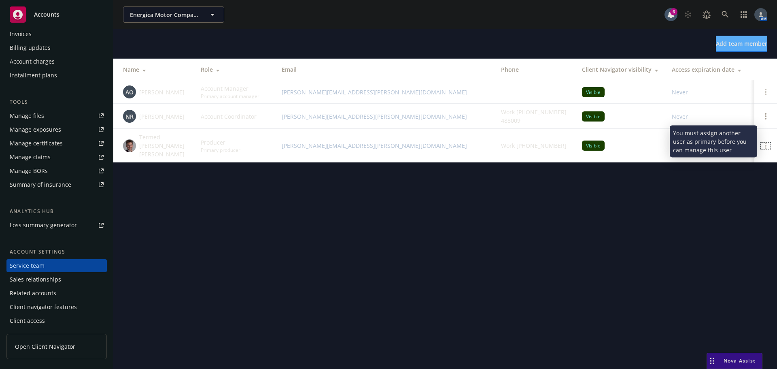
click at [764, 142] on div at bounding box center [766, 145] width 10 height 6
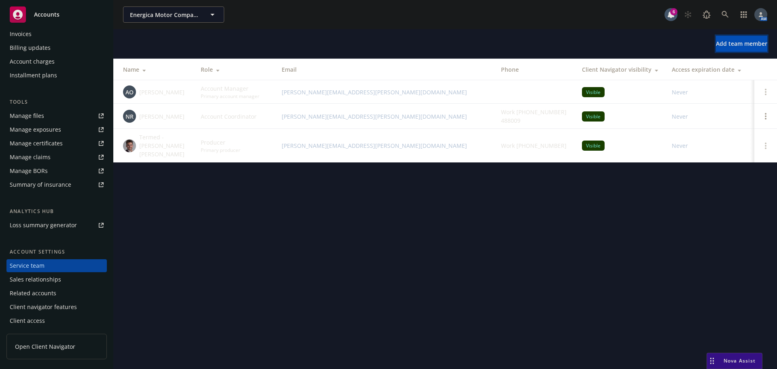
click at [723, 45] on span "Add team member" at bounding box center [741, 44] width 51 height 8
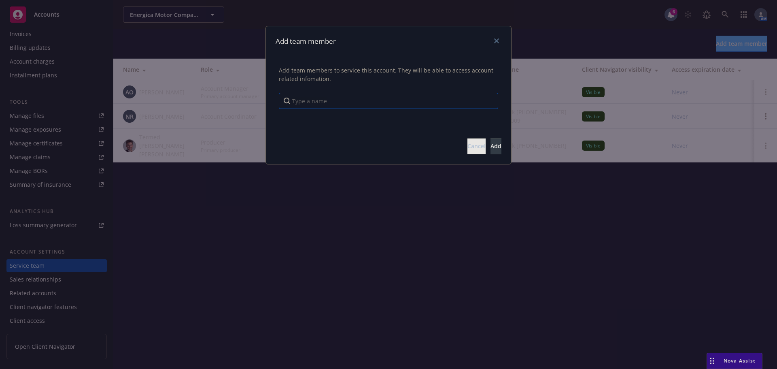
click at [371, 100] on input "Type a name" at bounding box center [388, 101] width 219 height 16
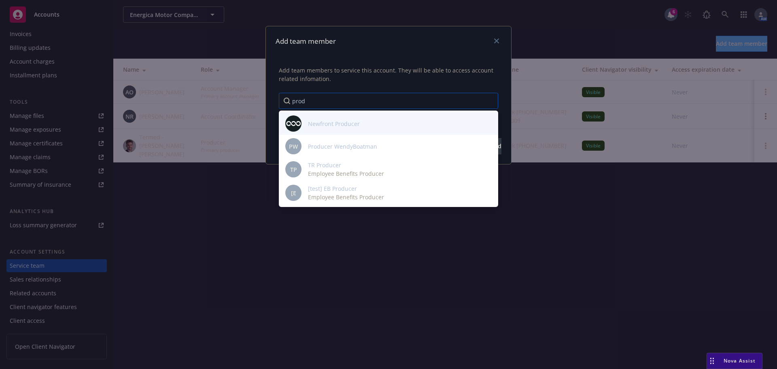
type input "prod"
click at [333, 125] on span "Newfront Producer" at bounding box center [334, 123] width 52 height 8
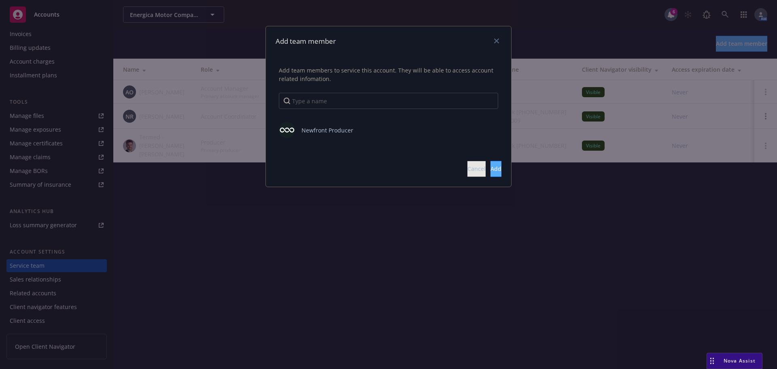
scroll to position [0, 0]
click at [491, 166] on span "Add" at bounding box center [496, 169] width 11 height 8
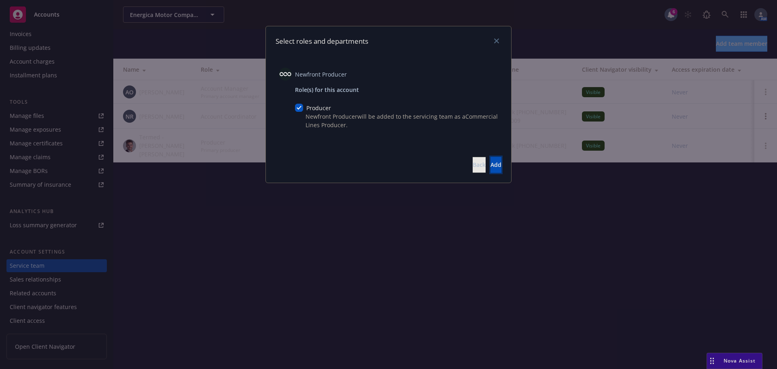
click at [493, 163] on button "Add" at bounding box center [496, 165] width 11 height 16
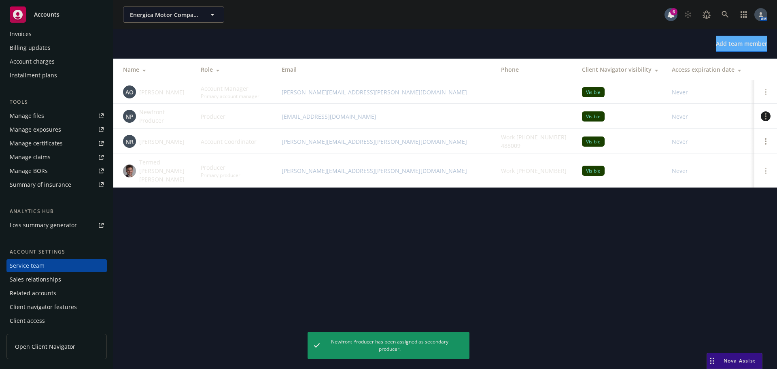
click at [764, 116] on link "Open options" at bounding box center [766, 116] width 10 height 10
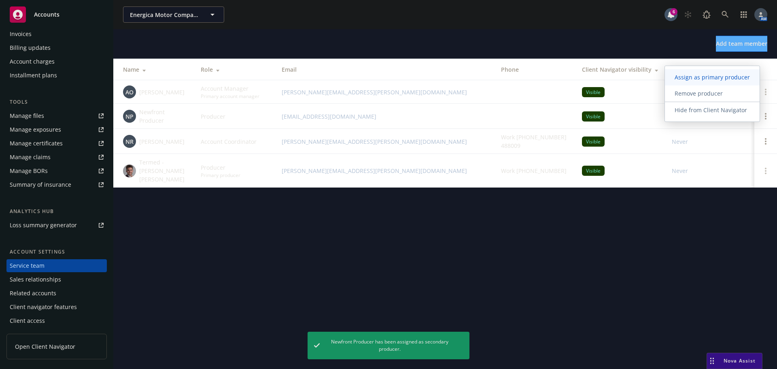
click at [709, 77] on span "Assign as primary producer" at bounding box center [712, 77] width 95 height 8
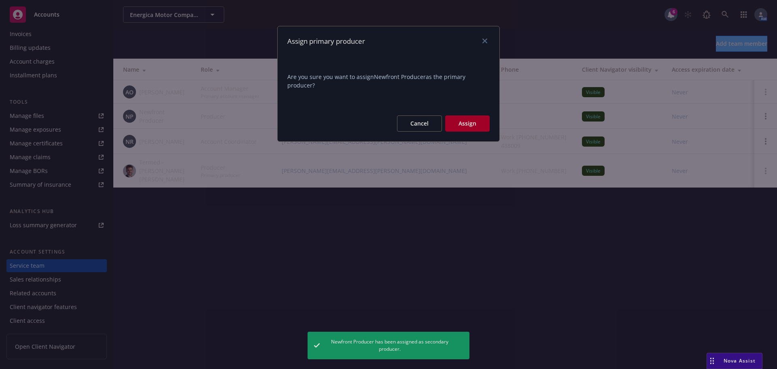
click at [468, 121] on button "Assign" at bounding box center [467, 123] width 45 height 16
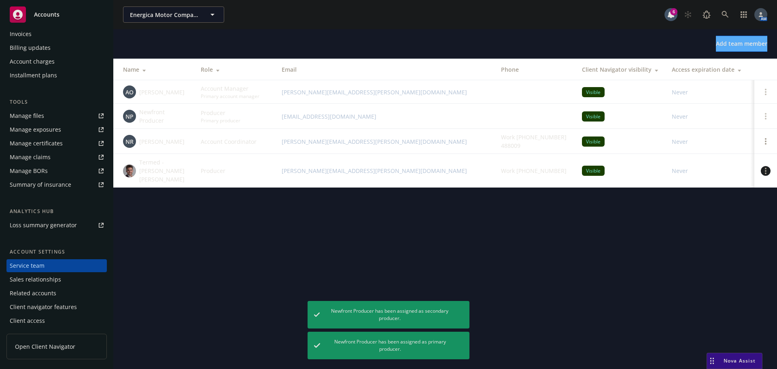
click at [767, 166] on link "Open options" at bounding box center [766, 171] width 10 height 10
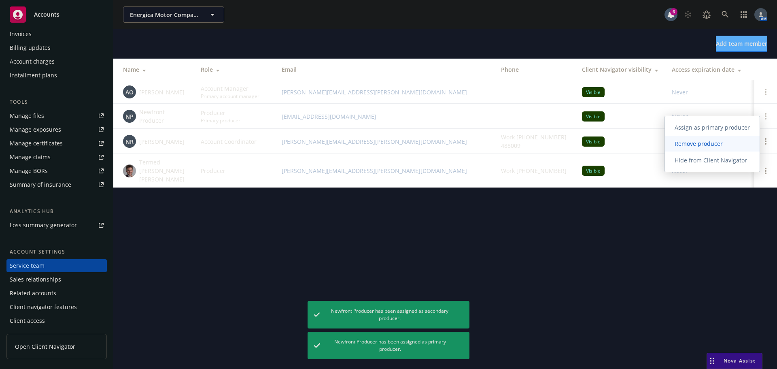
click at [697, 144] on span "Remove producer" at bounding box center [699, 144] width 68 height 8
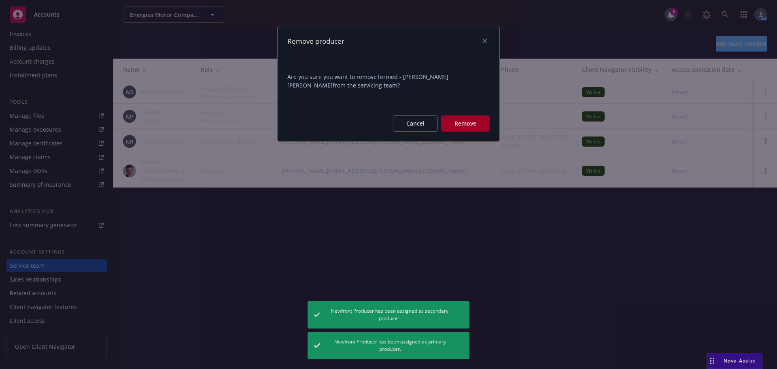
click at [457, 125] on button "Remove" at bounding box center [465, 123] width 49 height 16
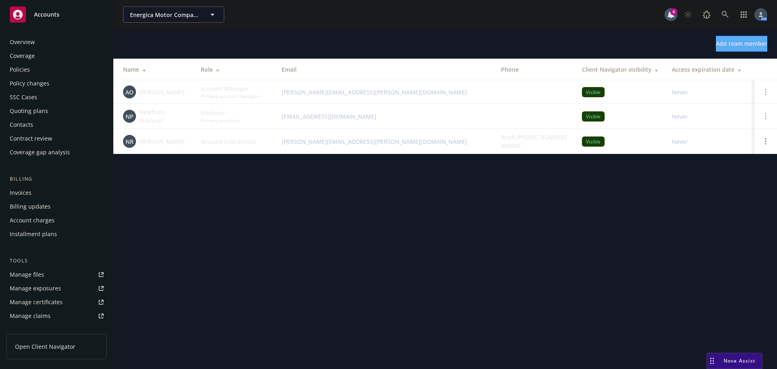
click at [36, 72] on div "Policies" at bounding box center [57, 69] width 94 height 13
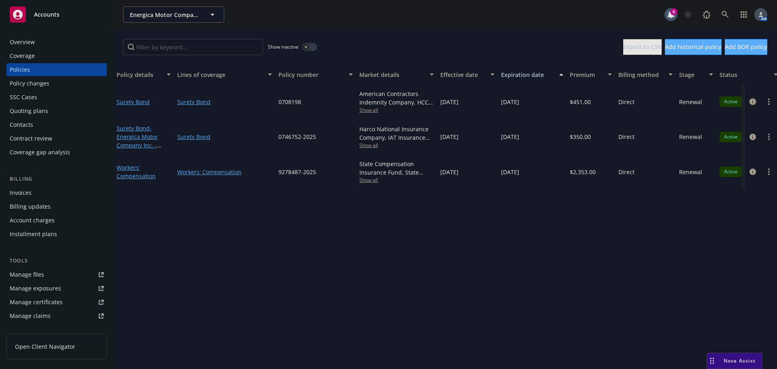
click at [751, 102] on icon "circleInformation" at bounding box center [753, 101] width 6 height 6
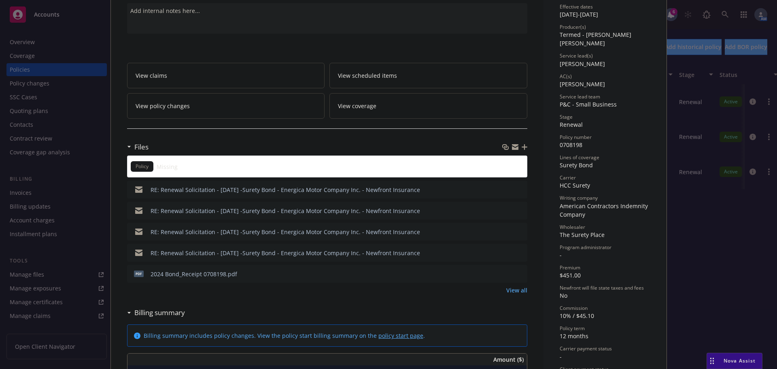
scroll to position [105, 0]
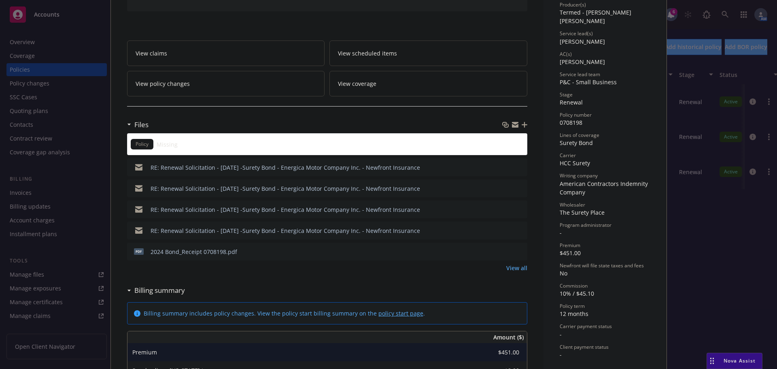
click at [518, 250] on icon "preview file" at bounding box center [519, 251] width 7 height 6
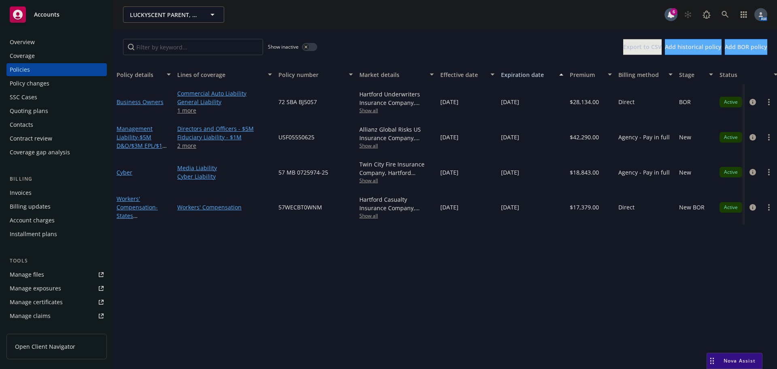
click at [40, 46] on div "Overview" at bounding box center [57, 42] width 94 height 13
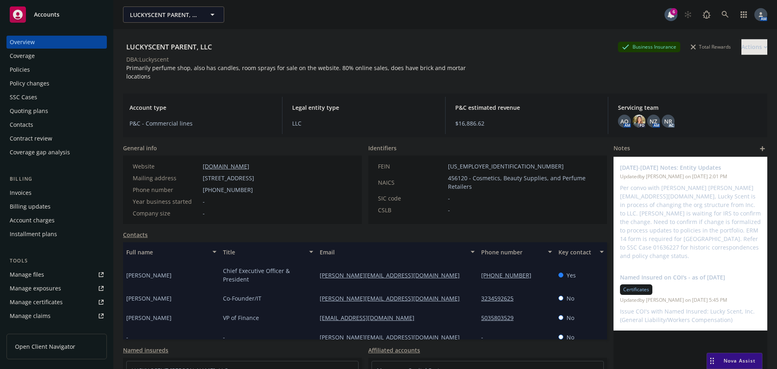
click at [22, 71] on div "Policies" at bounding box center [20, 69] width 20 height 13
